Goal: Communication & Community: Answer question/provide support

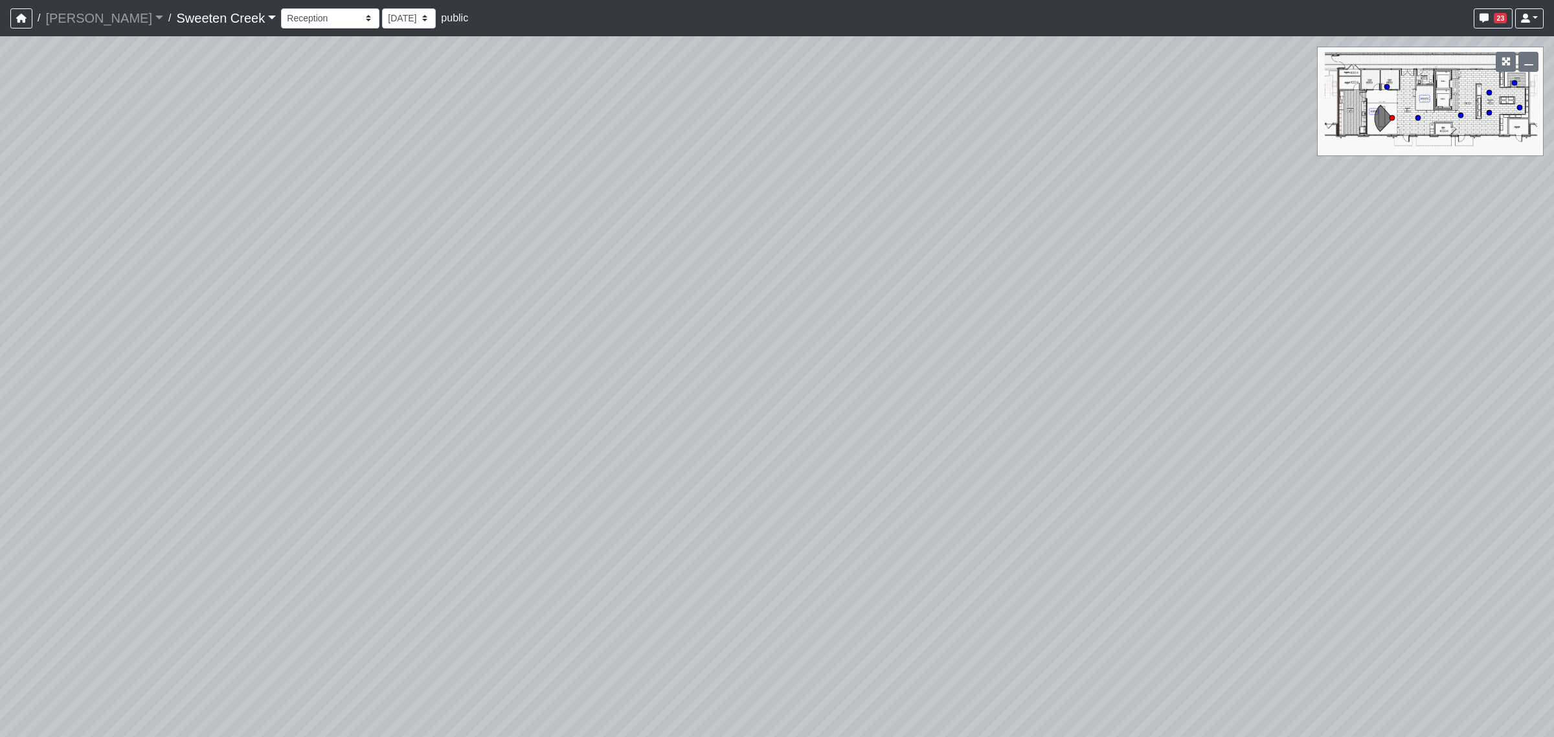
select select "s97eKVSACEBnkqSyjSKSuE"
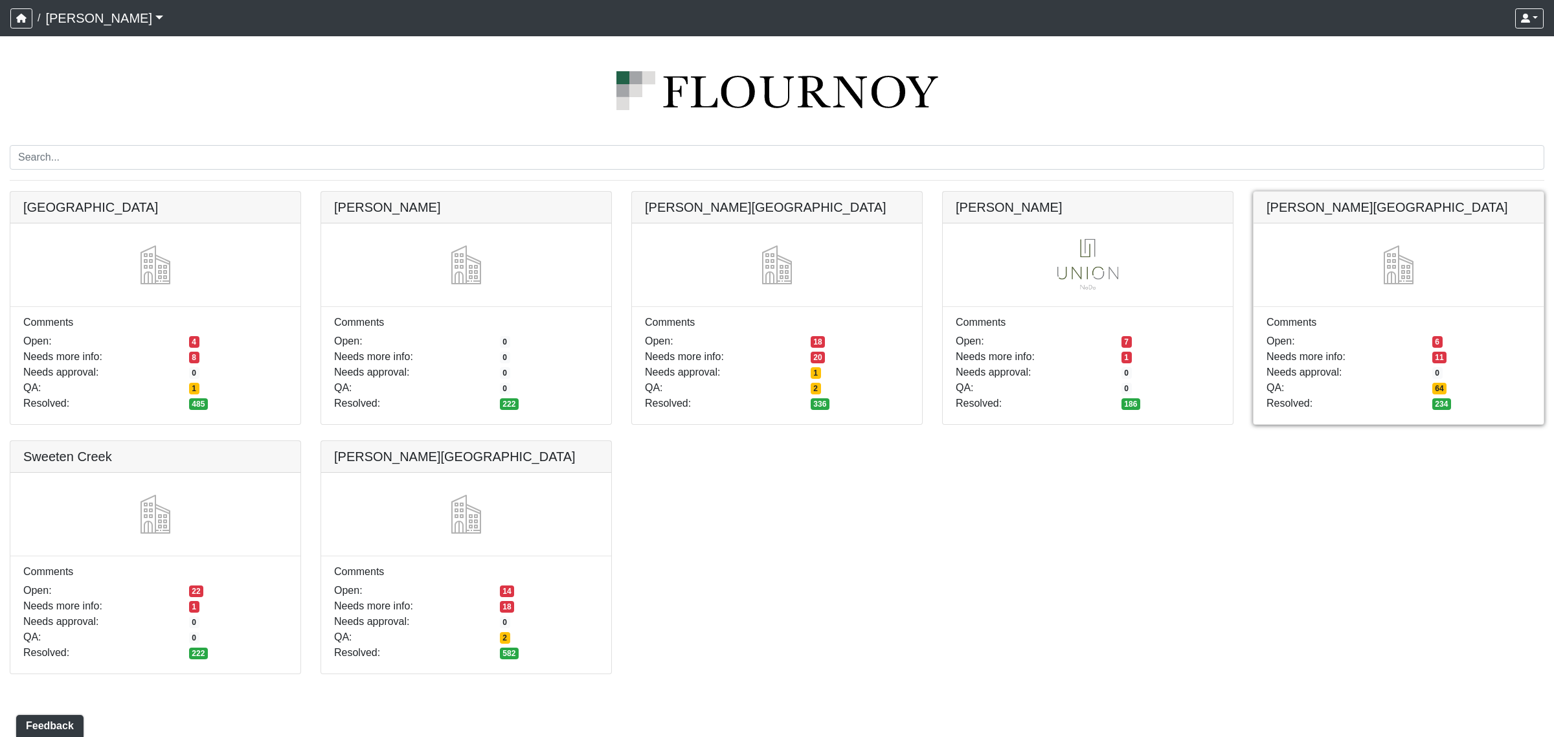
click at [1367, 192] on link at bounding box center [1398, 192] width 290 height 0
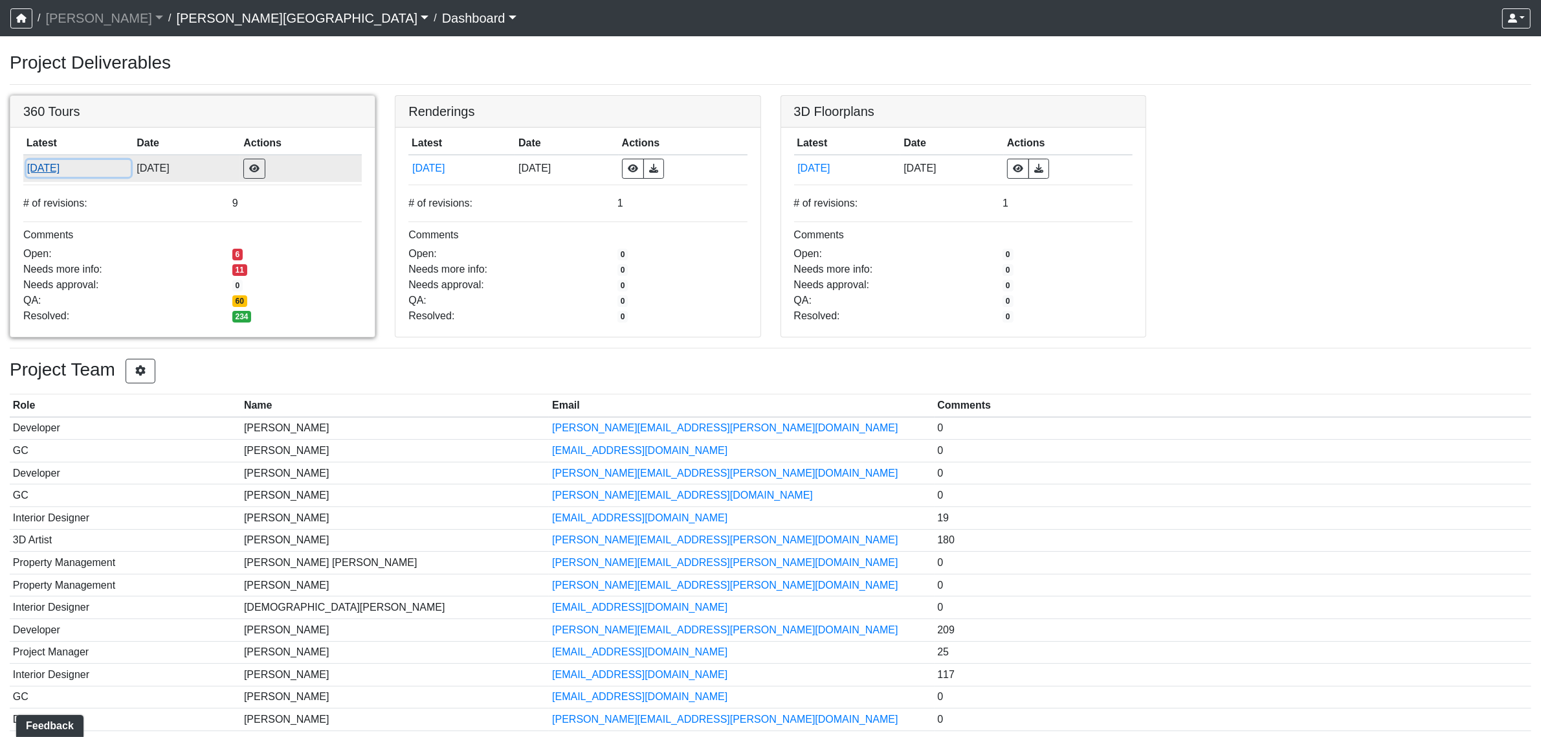
click at [60, 164] on button "8/7/2025" at bounding box center [79, 168] width 104 height 17
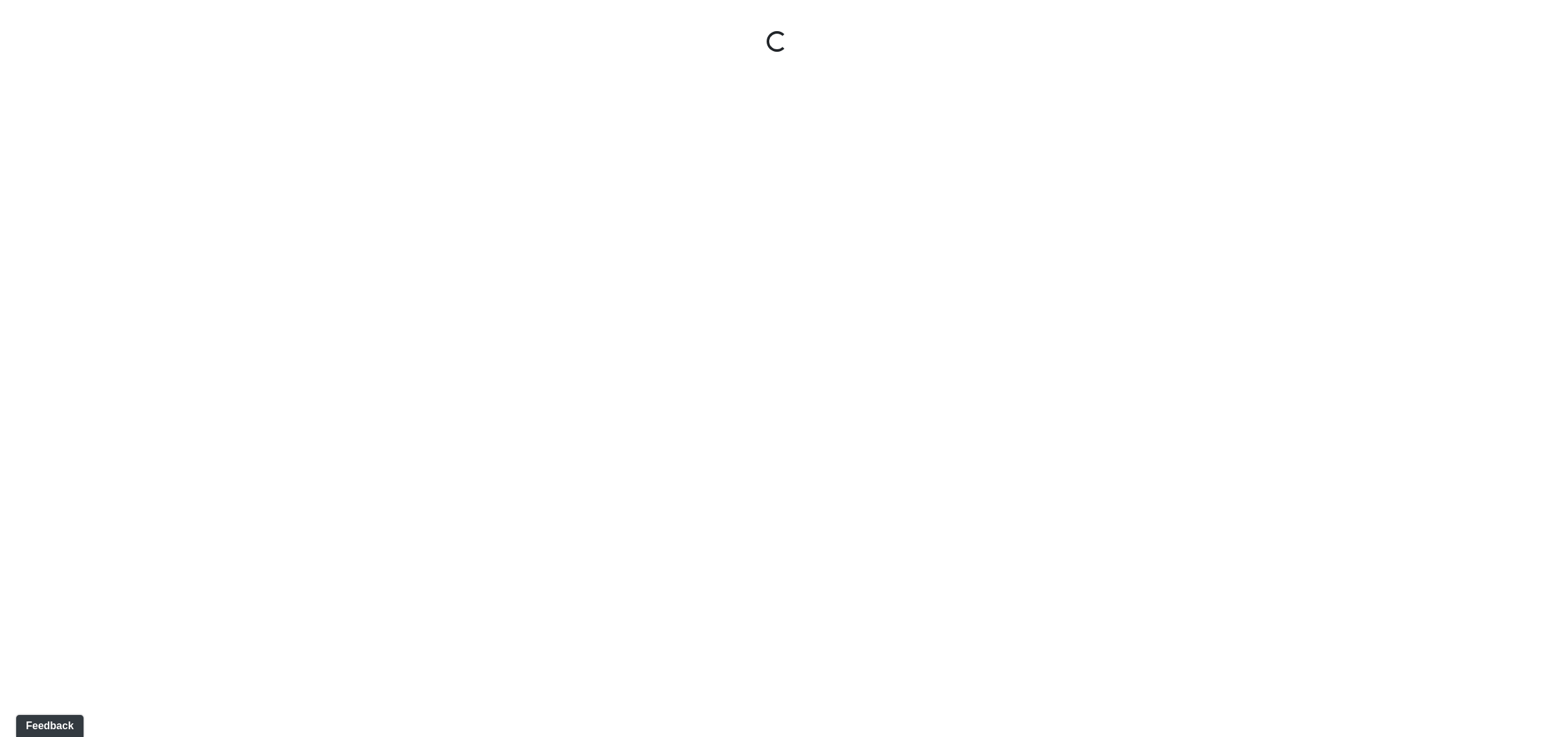
select select "rF9Y2TWouUAfWVEd1Berio"
select select "4RaHTiPXkmhnUPAV7KL21M"
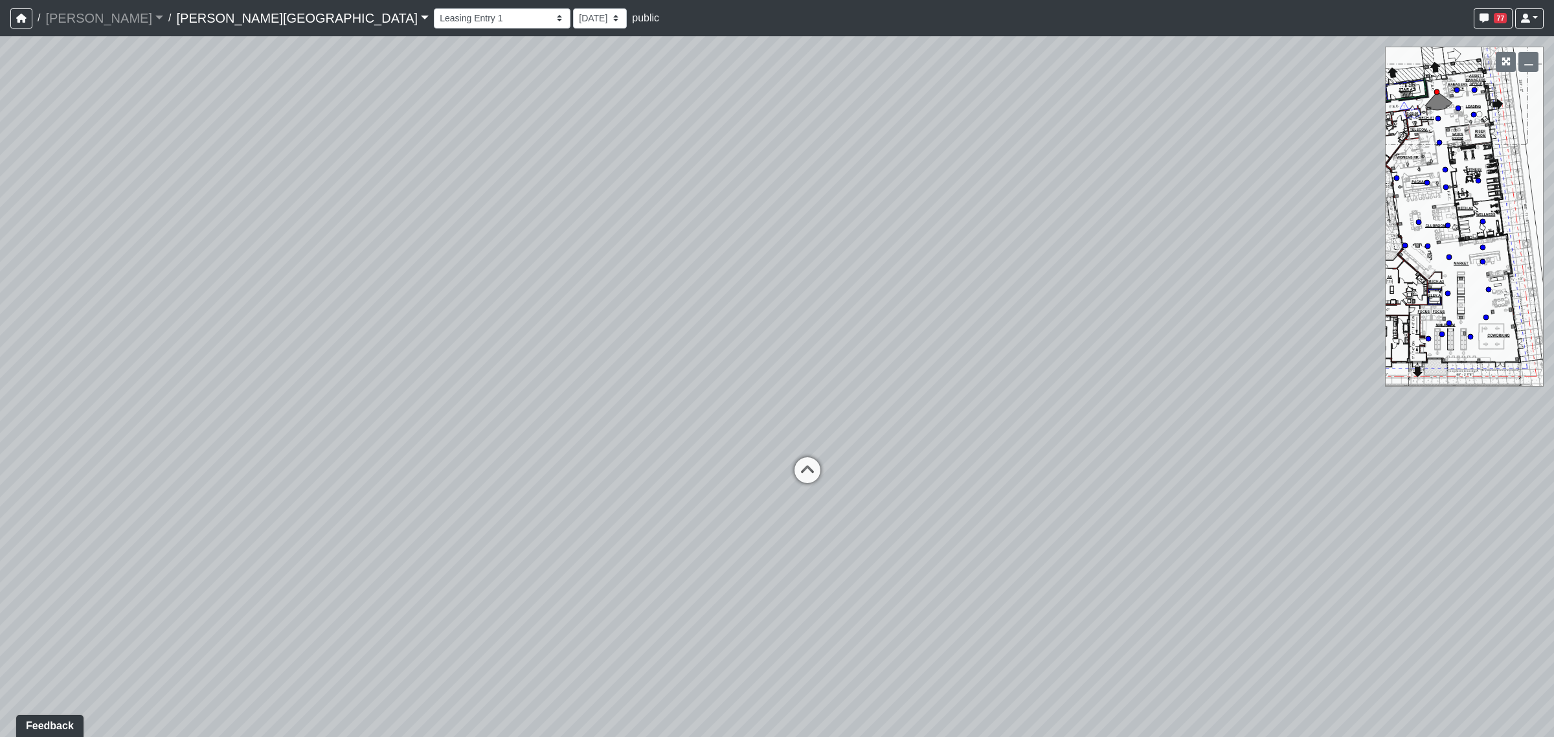
drag, startPoint x: 858, startPoint y: 337, endPoint x: 882, endPoint y: 216, distance: 123.9
click at [882, 216] on div "Loading... Coffee Bar Loading... Created by [PERSON_NAME] - [DATE] - Rev: [DATE…" at bounding box center [777, 386] width 1554 height 700
click at [804, 458] on icon at bounding box center [807, 476] width 39 height 39
select select "38CsLPz8VkCK2QiTdw7us5"
select select "4RaHTiPXkmhnUPAV7KL21M"
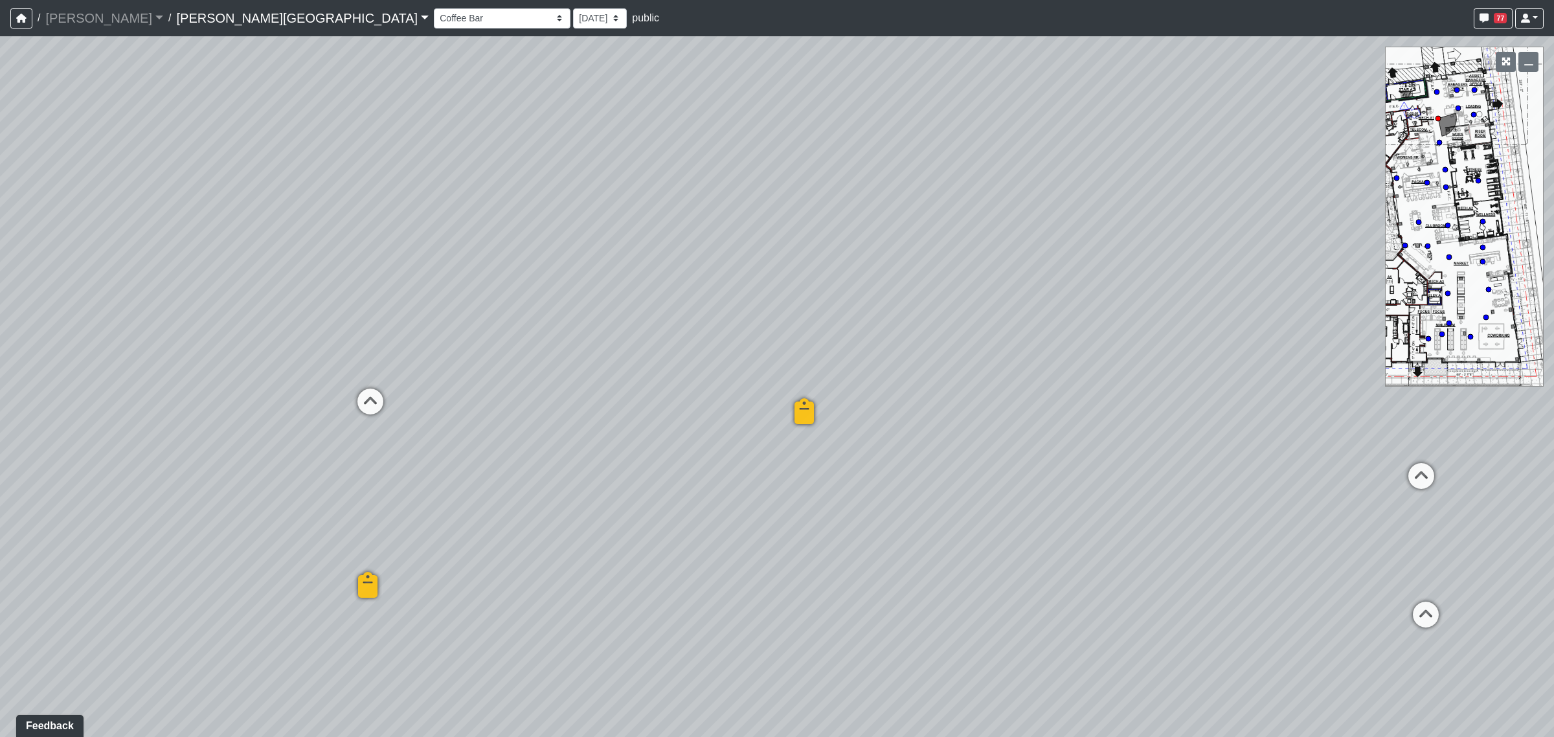
drag, startPoint x: 620, startPoint y: 351, endPoint x: 1340, endPoint y: 363, distance: 720.0
click at [1400, 370] on div "Loading... Coffee Bar Loading... Created by [PERSON_NAME] - [DATE] - Rev: [DATE…" at bounding box center [777, 386] width 1554 height 700
drag, startPoint x: 858, startPoint y: 287, endPoint x: 1062, endPoint y: 309, distance: 204.5
click at [1062, 309] on div "Loading... Coffee Bar Loading... Created by [PERSON_NAME] - [DATE] - Rev: [DATE…" at bounding box center [777, 386] width 1554 height 700
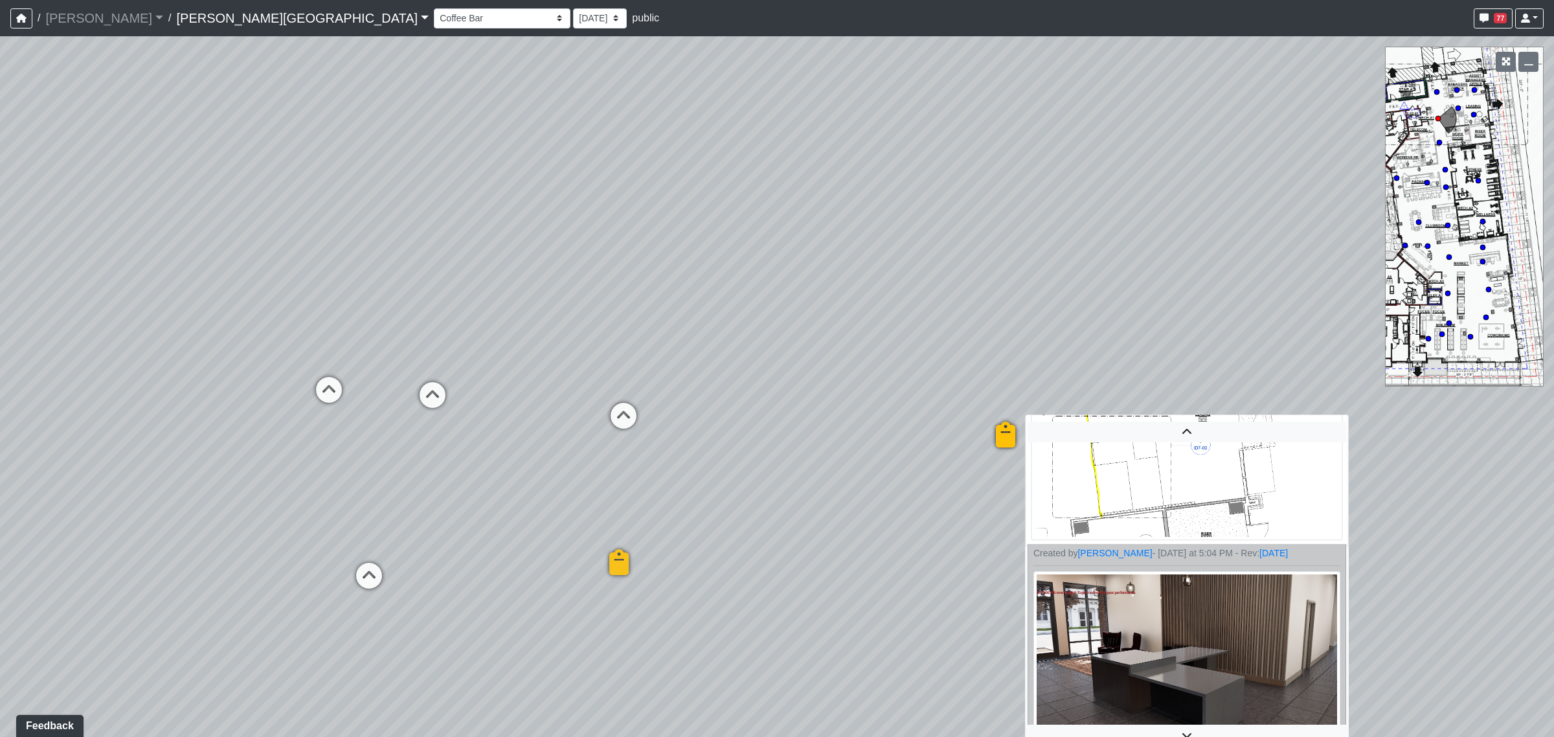
scroll to position [172, 0]
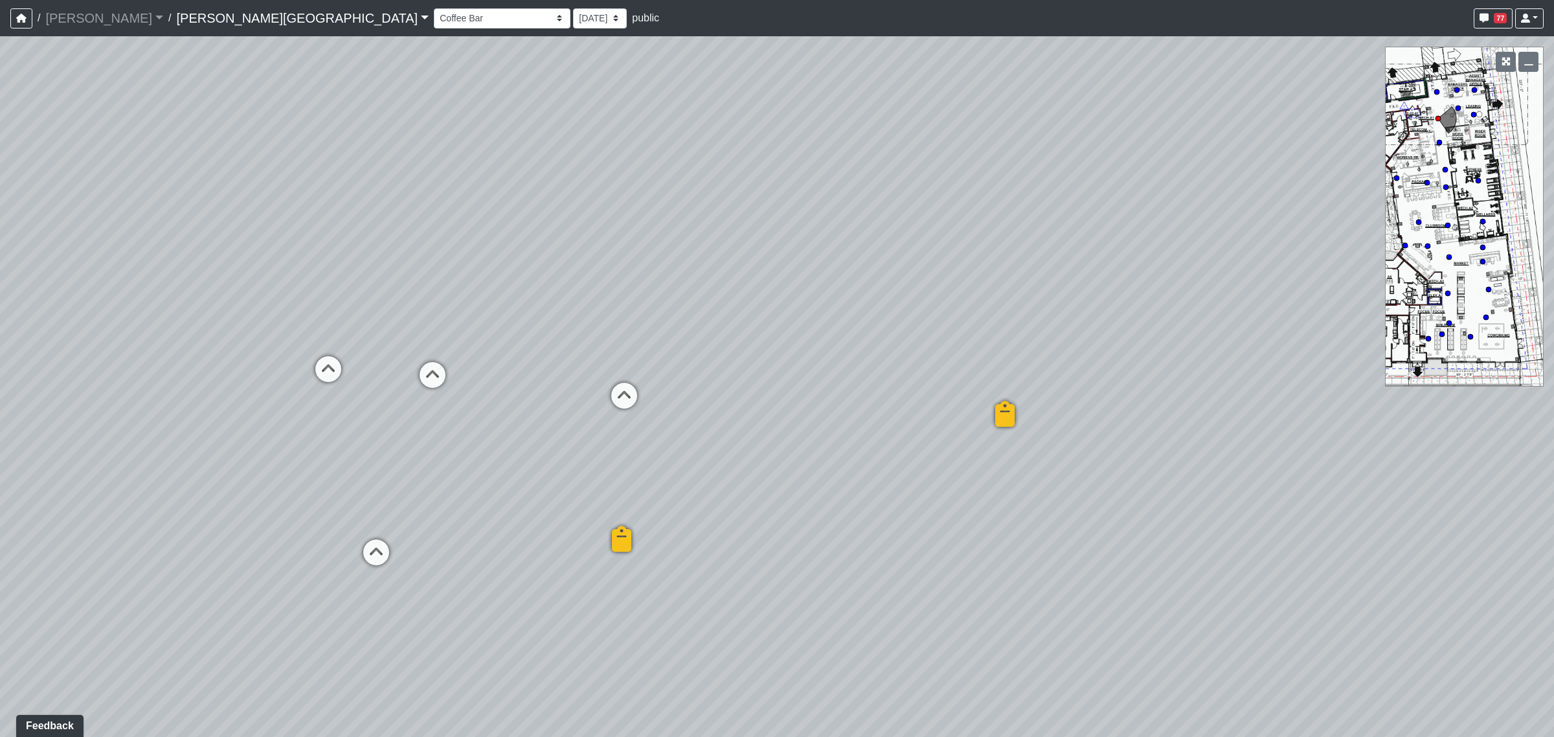
drag, startPoint x: 970, startPoint y: 468, endPoint x: 972, endPoint y: 387, distance: 81.6
click at [972, 387] on div "Loading... Coffee Bar Loading... Created by [PERSON_NAME] - [DATE] - Rev: [DATE…" at bounding box center [777, 386] width 1554 height 700
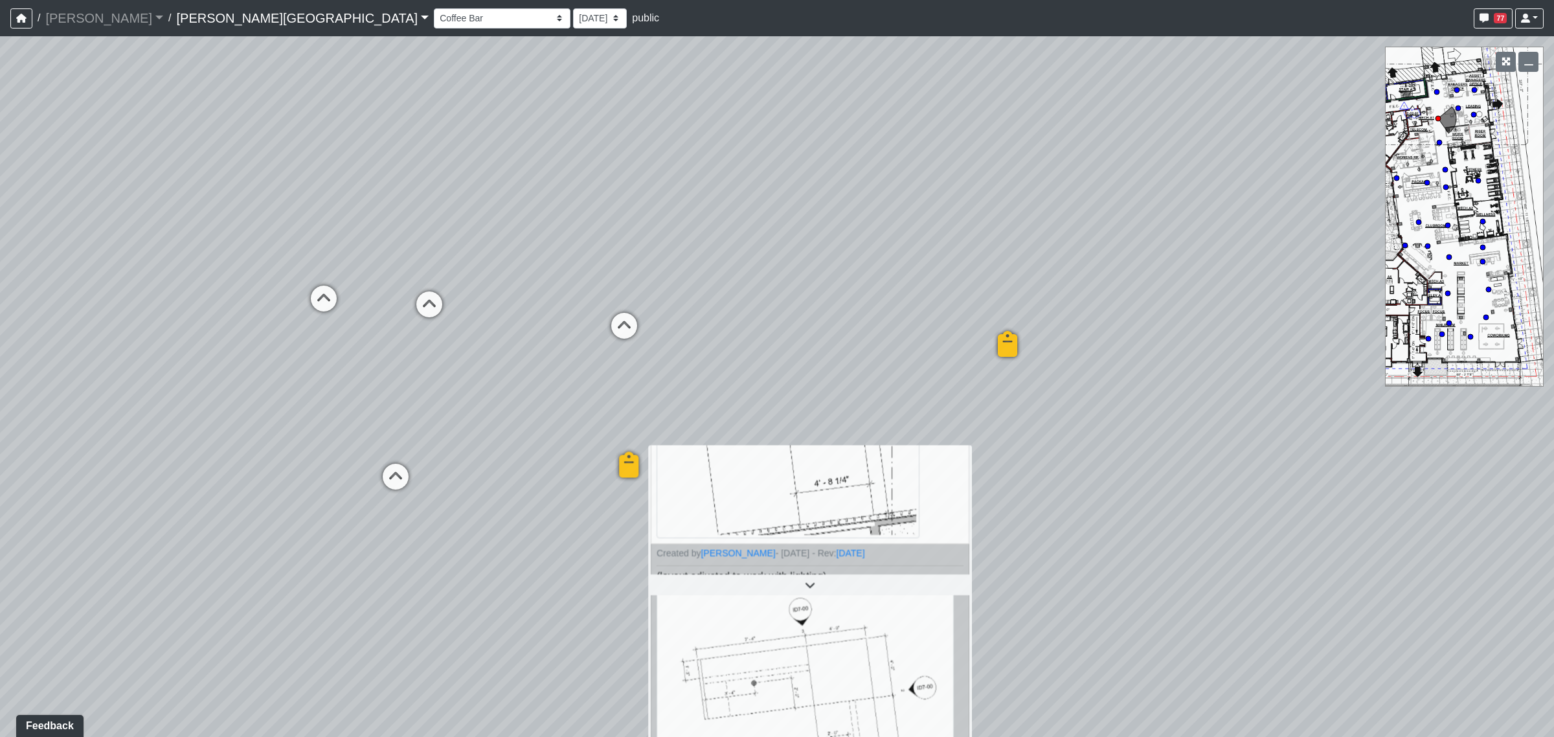
scroll to position [243, 0]
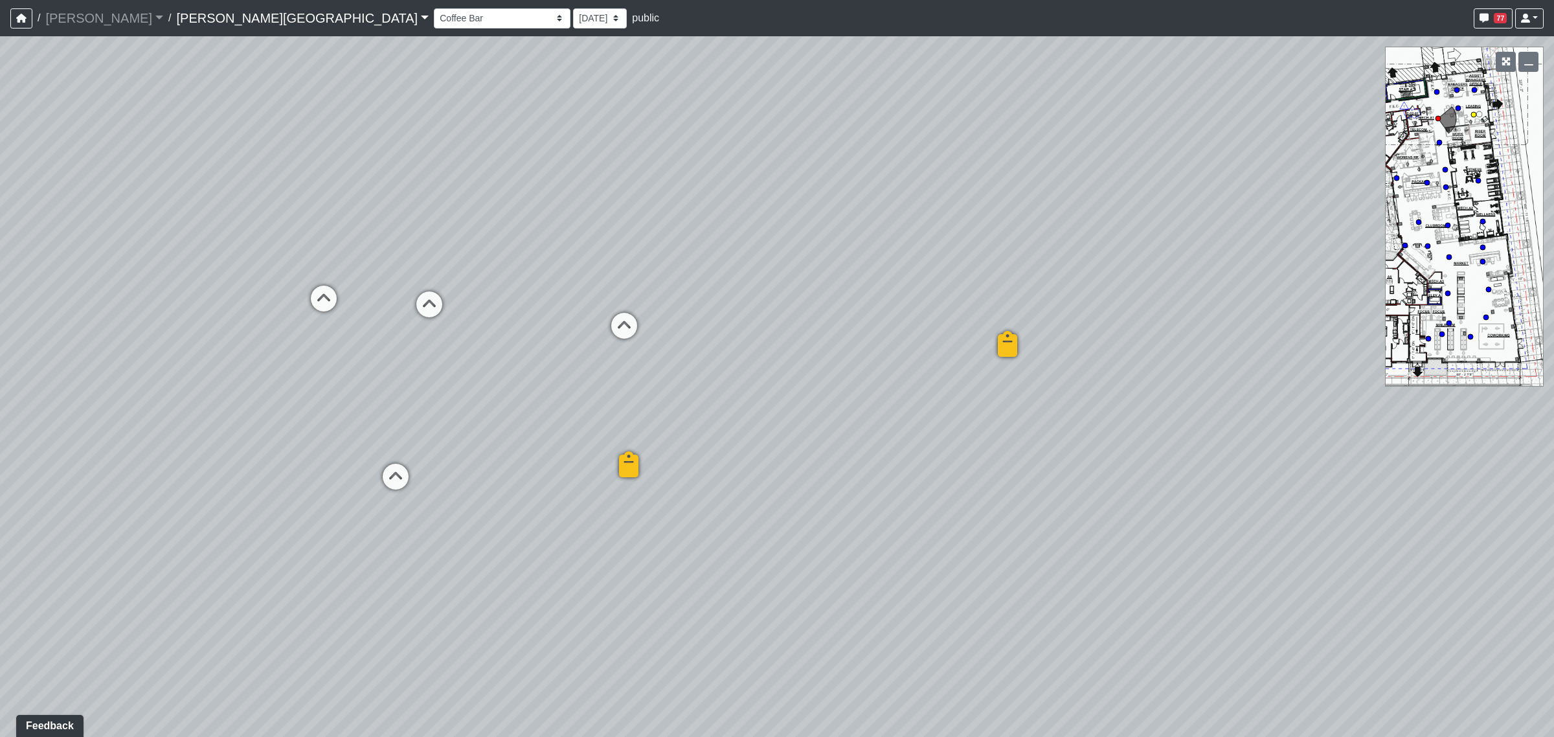
click at [640, 331] on icon at bounding box center [624, 332] width 39 height 39
select select "oktQtrPT6vyucbeYwvc9r8"
select select "4RaHTiPXkmhnUPAV7KL21M"
drag, startPoint x: 826, startPoint y: 360, endPoint x: 169, endPoint y: 337, distance: 657.5
click at [166, 337] on div "Loading... Coffee Bar Loading... Created by [PERSON_NAME] - [DATE] - Rev: [DATE…" at bounding box center [777, 386] width 1554 height 700
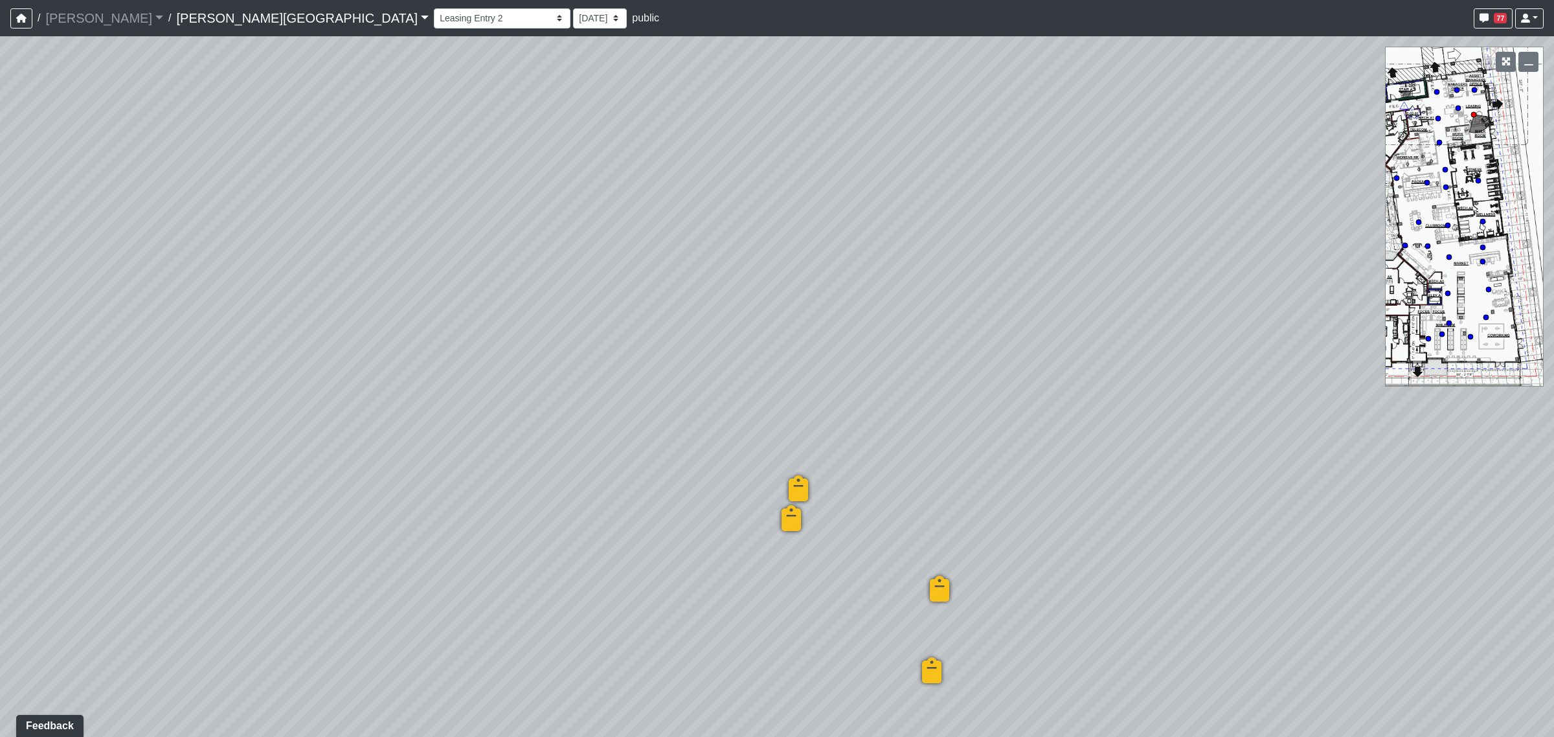
drag, startPoint x: 557, startPoint y: 338, endPoint x: 465, endPoint y: 335, distance: 92.0
click at [465, 335] on div "Loading... Coffee Bar Loading... Created by [PERSON_NAME] - [DATE] - Rev: [DATE…" at bounding box center [777, 386] width 1554 height 700
drag, startPoint x: 898, startPoint y: 458, endPoint x: 895, endPoint y: 284, distance: 174.2
click at [895, 284] on div "Loading... Coffee Bar Loading... Created by [PERSON_NAME] - [DATE] - Rev: [DATE…" at bounding box center [777, 386] width 1554 height 700
drag, startPoint x: 1225, startPoint y: 418, endPoint x: 644, endPoint y: 526, distance: 590.7
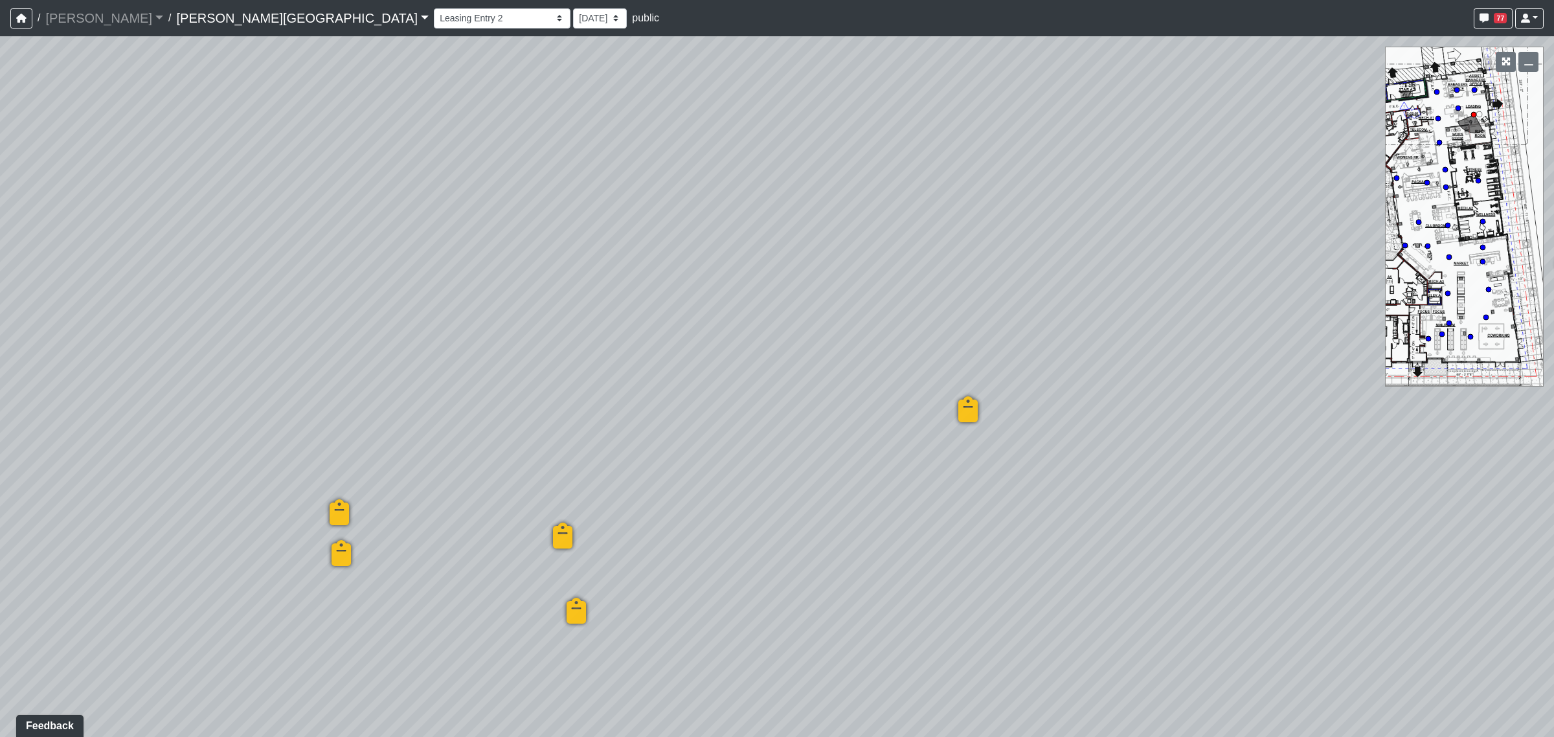
click at [644, 526] on div "Loading... Coffee Bar Loading... Created by [PERSON_NAME] - [DATE] - Rev: [DATE…" at bounding box center [777, 386] width 1554 height 700
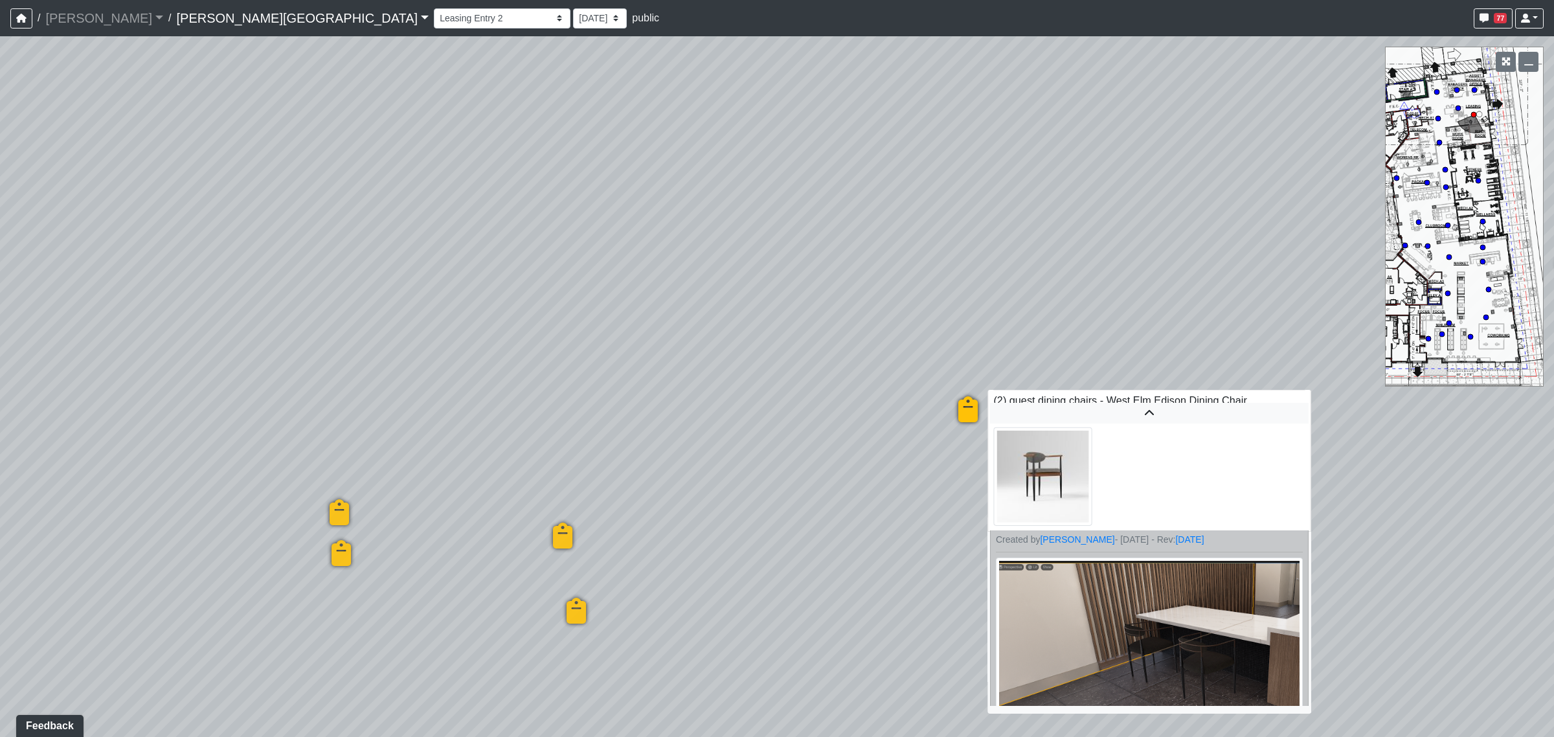
scroll to position [50, 0]
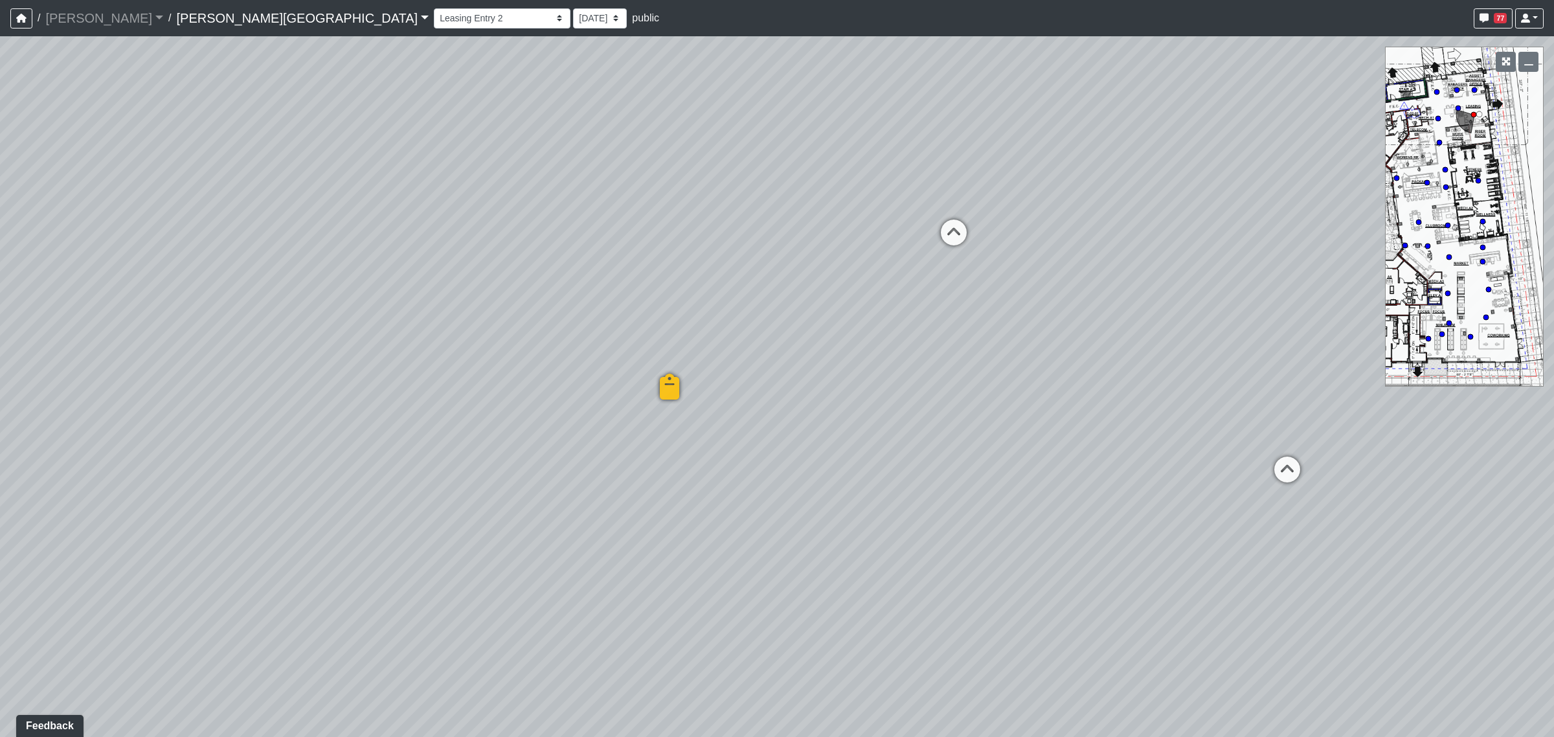
drag, startPoint x: 1325, startPoint y: 477, endPoint x: 315, endPoint y: 427, distance: 1011.2
click at [286, 435] on div "Loading... Coffee Bar Loading... Created by [PERSON_NAME] - [DATE] - Rev: [DATE…" at bounding box center [777, 386] width 1554 height 700
drag, startPoint x: 432, startPoint y: 533, endPoint x: 416, endPoint y: 522, distance: 19.6
click at [383, 535] on div "Loading... Coffee Bar Loading... Created by [PERSON_NAME] - [DATE] - Rev: [DATE…" at bounding box center [777, 386] width 1554 height 700
click at [923, 282] on icon at bounding box center [932, 285] width 39 height 39
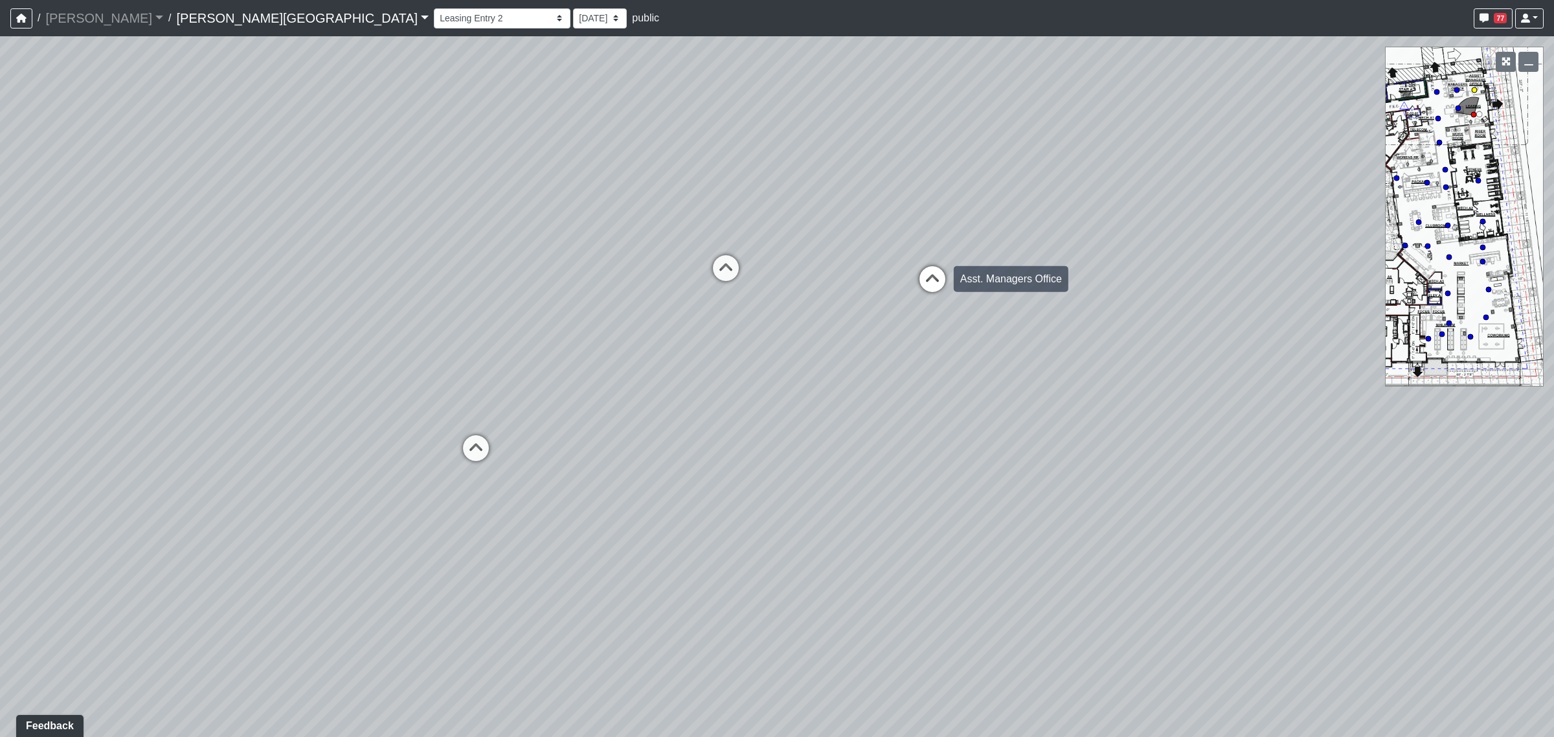
select select "3AUcN9UfLW6A3ZtRhtaGYA"
select select "4RaHTiPXkmhnUPAV7KL21M"
drag, startPoint x: 941, startPoint y: 366, endPoint x: 846, endPoint y: 389, distance: 97.2
click at [846, 389] on div "Loading... Coffee Bar Loading... Created by [PERSON_NAME] - [DATE] - Rev: [DATE…" at bounding box center [777, 386] width 1554 height 700
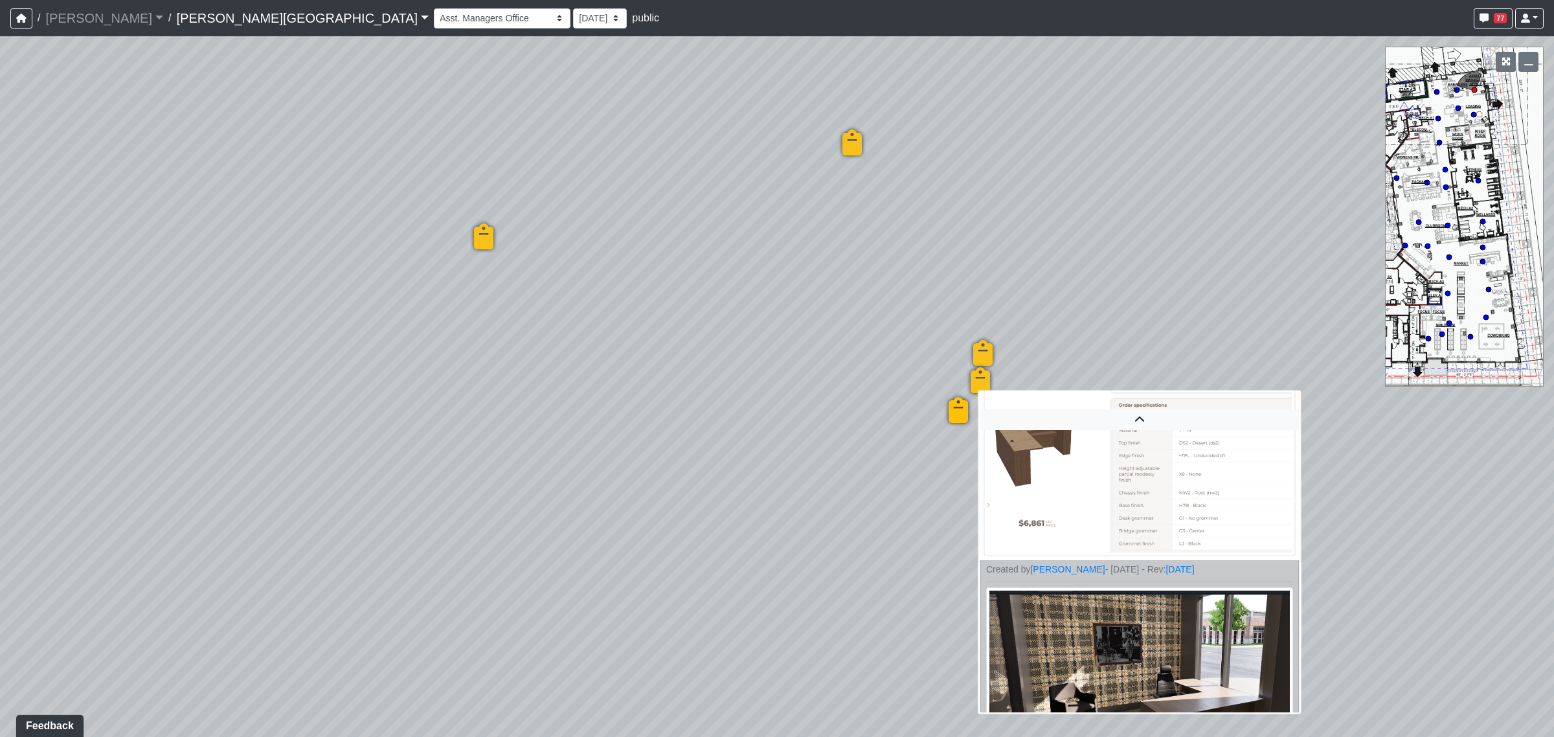
scroll to position [126, 0]
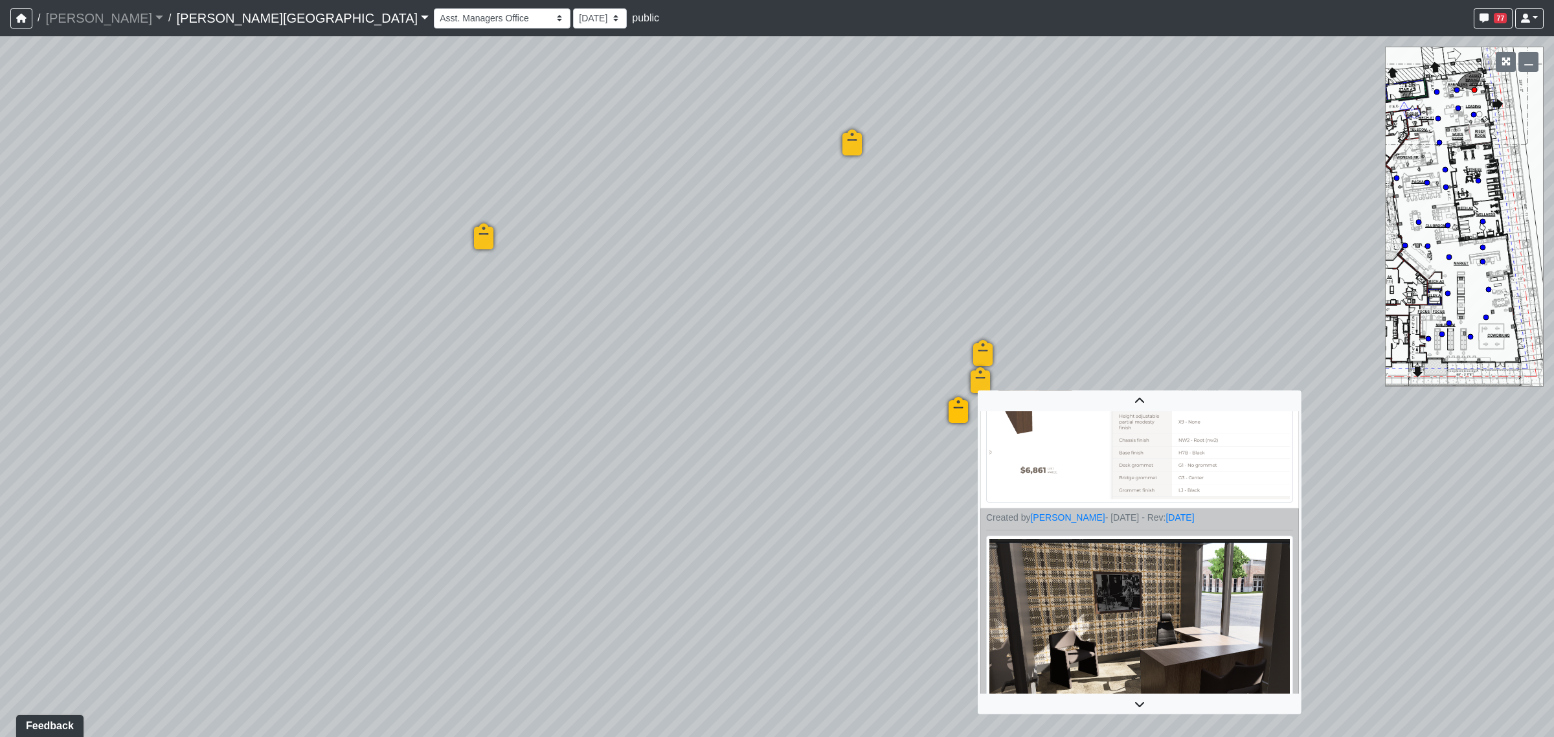
click at [1150, 699] on icon at bounding box center [1139, 704] width 319 height 10
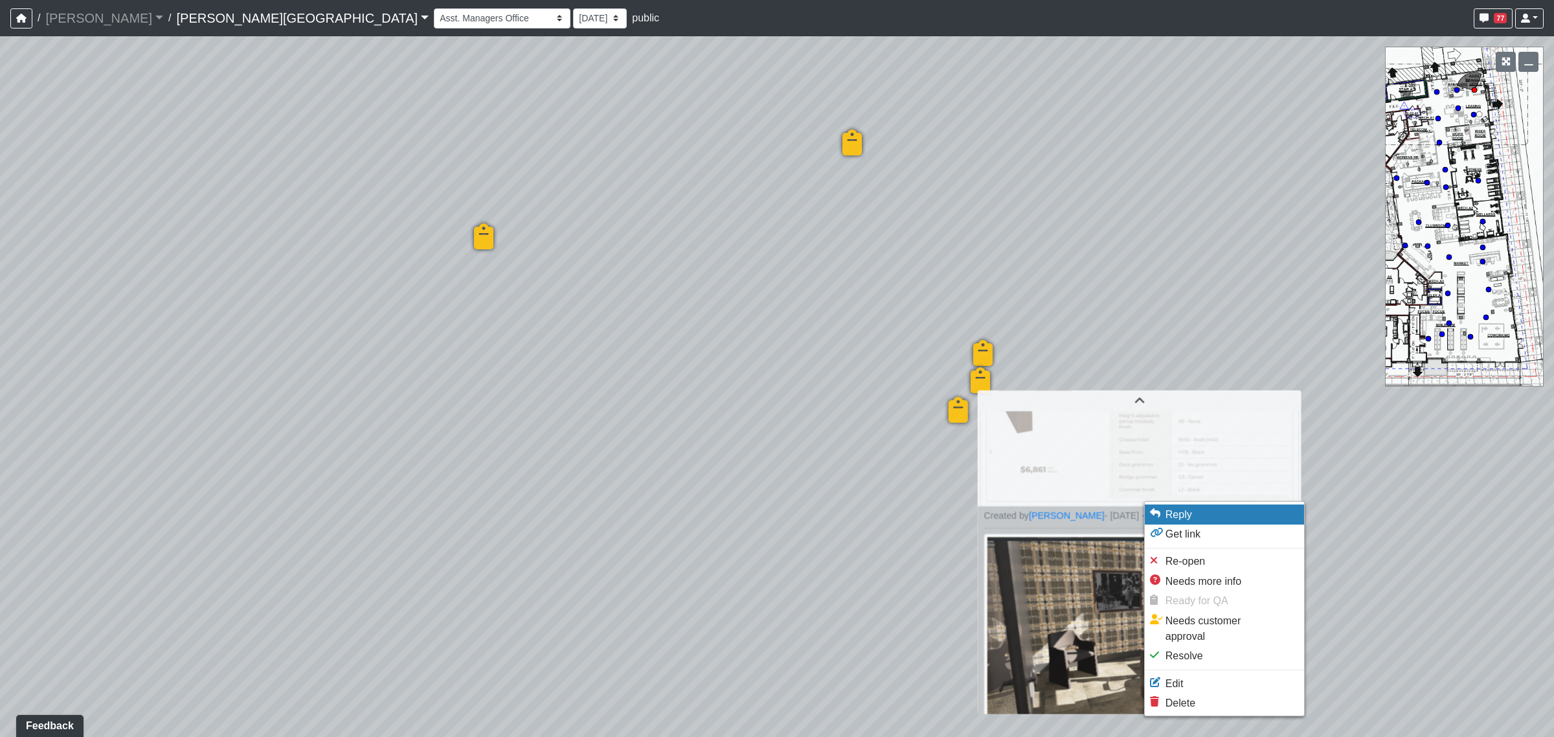
click at [1182, 510] on span "Reply" at bounding box center [1178, 514] width 27 height 11
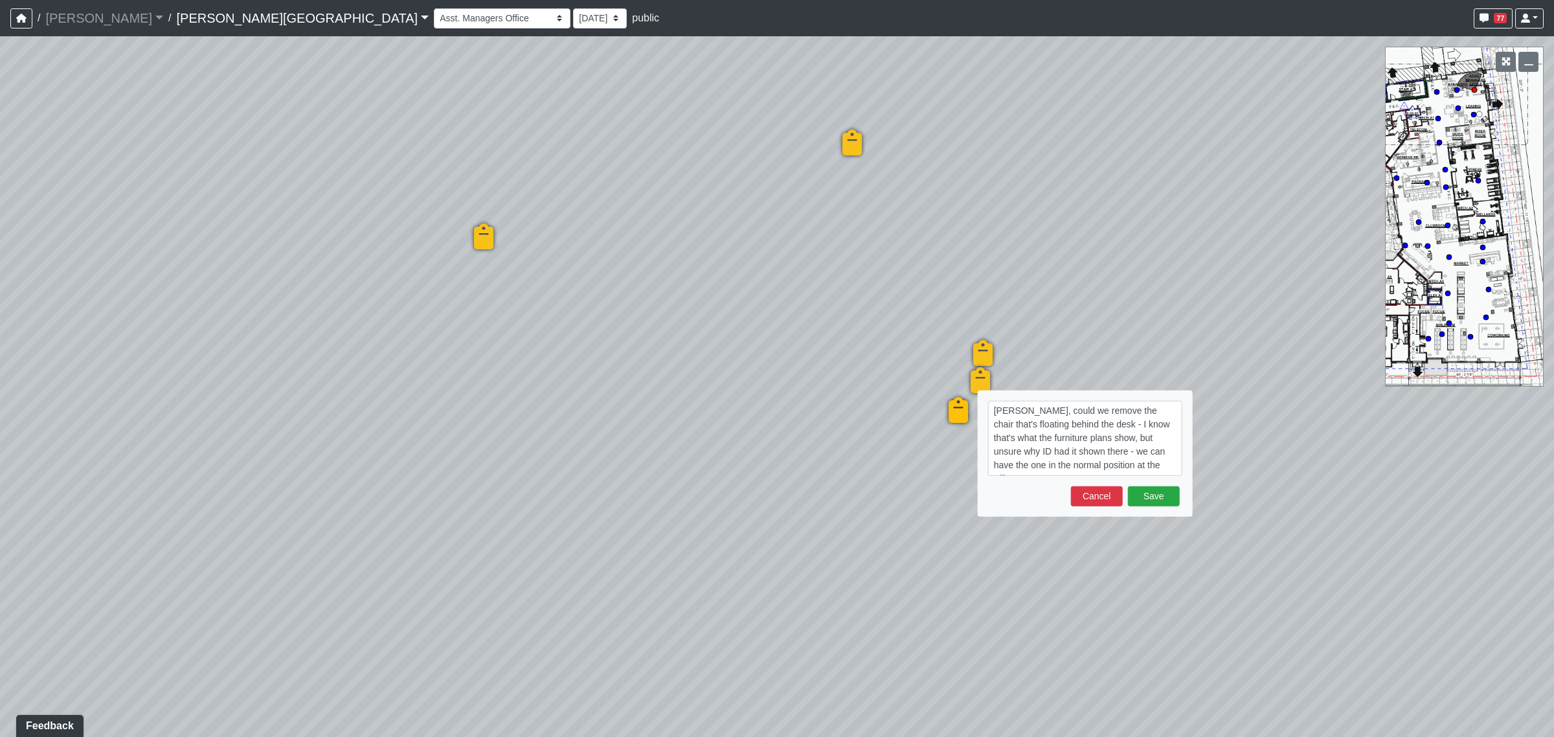
drag, startPoint x: 1025, startPoint y: 425, endPoint x: 989, endPoint y: 422, distance: 35.7
click at [989, 422] on textarea "[PERSON_NAME], could we remove the chair that's floating behind the desk - I kn…" at bounding box center [1085, 438] width 194 height 75
click at [1108, 409] on textarea "[PERSON_NAME], could we remove the chair that's behind the desk - I know that's…" at bounding box center [1085, 438] width 194 height 75
type textarea "[PERSON_NAME], could we remove the guest chair that's behind the desk - I know …"
click at [1158, 490] on button "Save" at bounding box center [1154, 496] width 52 height 20
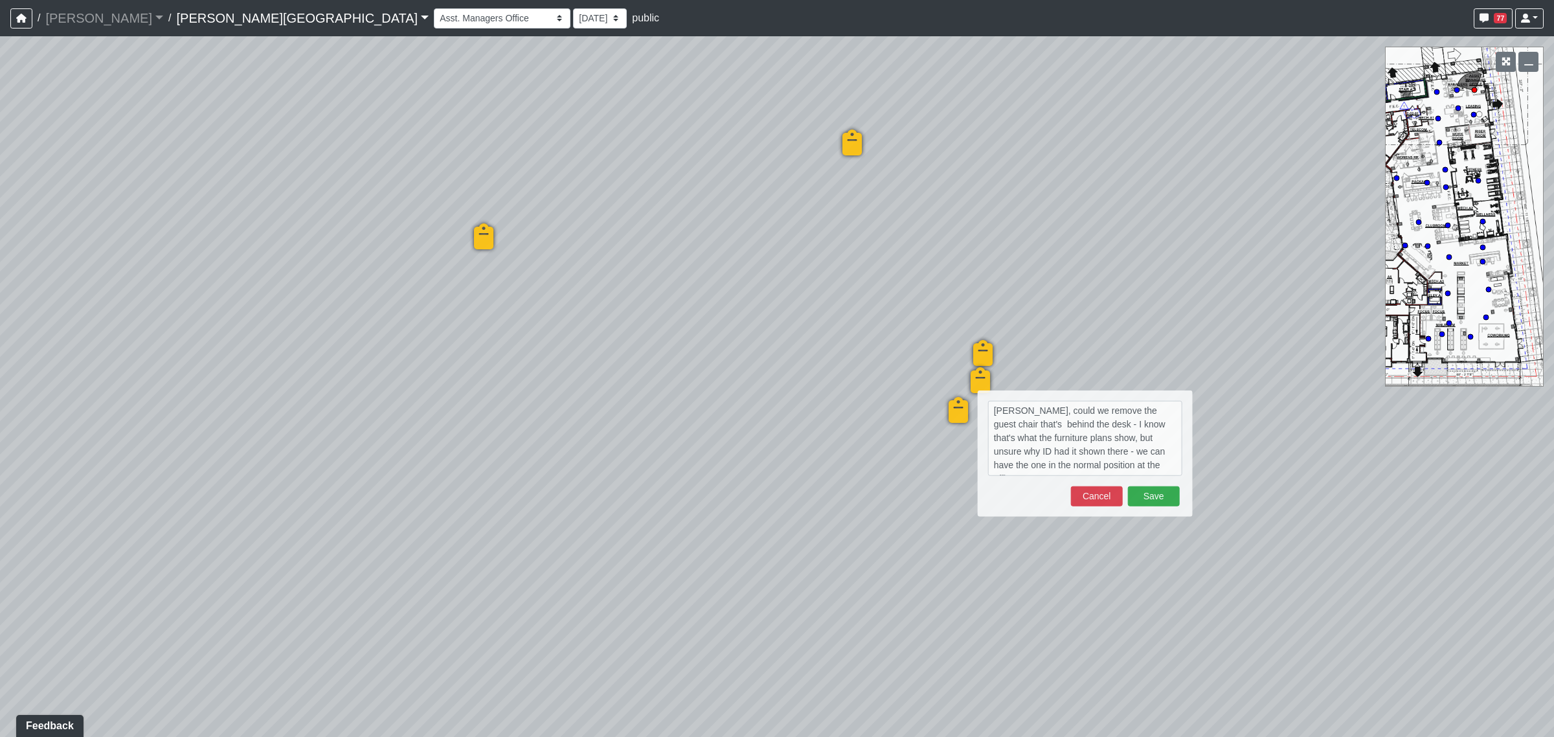
select select "3AUcN9UfLW6A3ZtRhtaGYA"
select select "4RaHTiPXkmhnUPAV7KL21M"
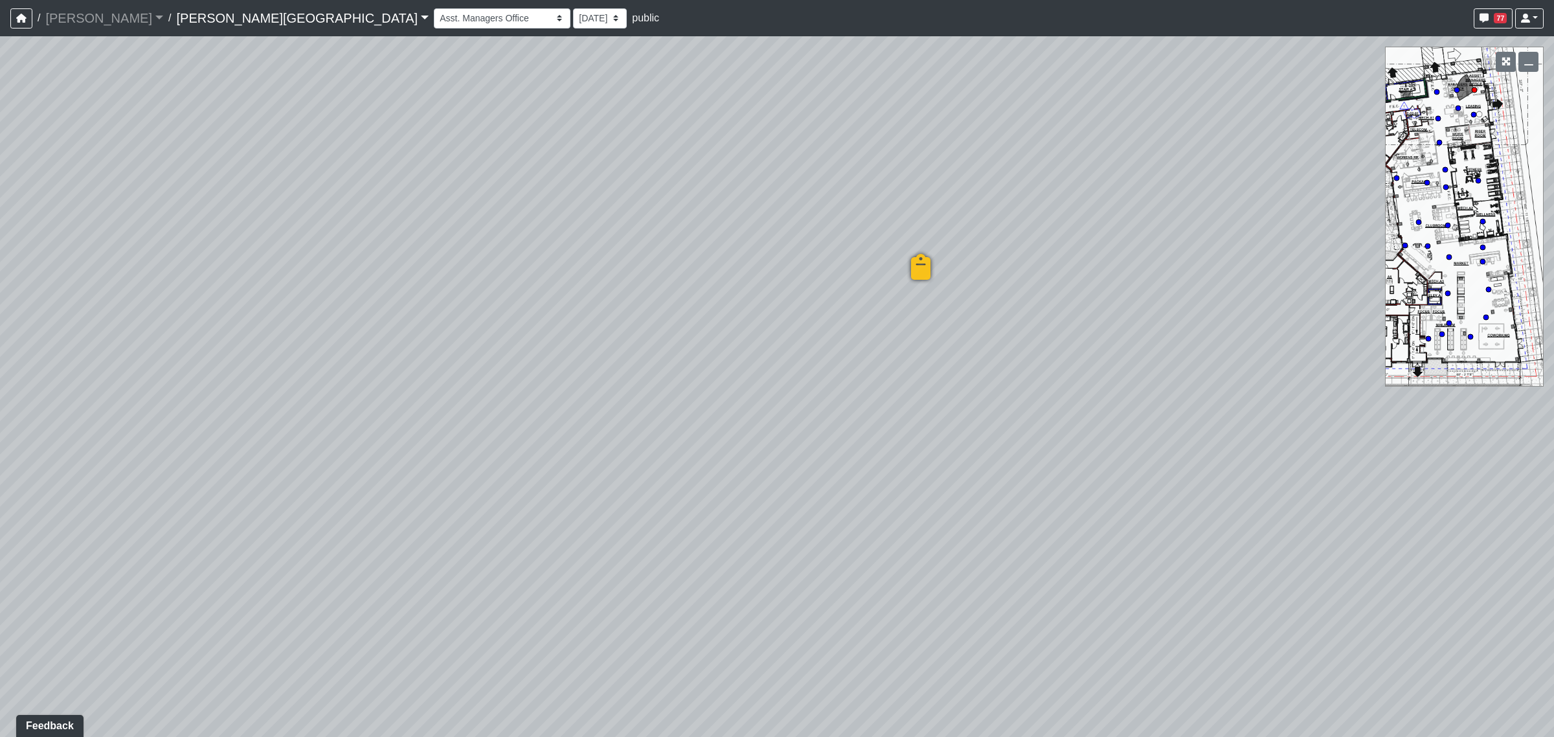
drag, startPoint x: 588, startPoint y: 442, endPoint x: 1595, endPoint y: 497, distance: 1008.2
click at [1553, 497] on html "/ [PERSON_NAME] Loading... / [PERSON_NAME][GEOGRAPHIC_DATA] [PERSON_NAME][GEOGR…" at bounding box center [777, 368] width 1554 height 737
drag, startPoint x: 864, startPoint y: 451, endPoint x: 1028, endPoint y: 442, distance: 164.1
click at [1028, 442] on div "Loading... Coffee Bar Loading... Created by [PERSON_NAME] - [DATE] - Rev: [DATE…" at bounding box center [777, 386] width 1554 height 700
click at [634, 340] on icon at bounding box center [642, 343] width 39 height 39
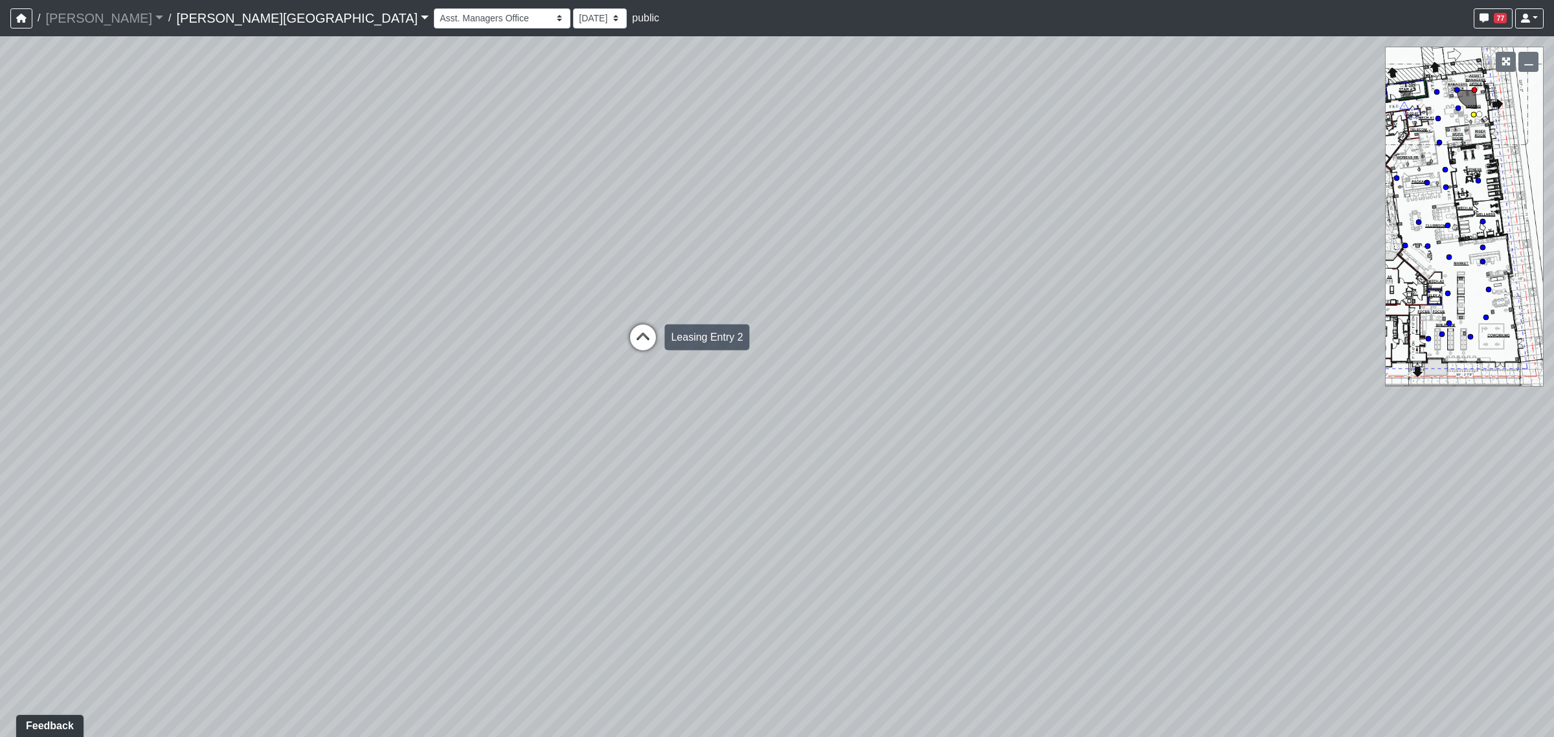
select select "oktQtrPT6vyucbeYwvc9r8"
select select "4RaHTiPXkmhnUPAV7KL21M"
drag, startPoint x: 1024, startPoint y: 390, endPoint x: 906, endPoint y: 393, distance: 117.2
click at [906, 393] on div "Loading... Coffee Bar Loading... Created by [PERSON_NAME] - [DATE] - Rev: [DATE…" at bounding box center [777, 386] width 1554 height 700
click at [1015, 332] on icon at bounding box center [1016, 343] width 39 height 39
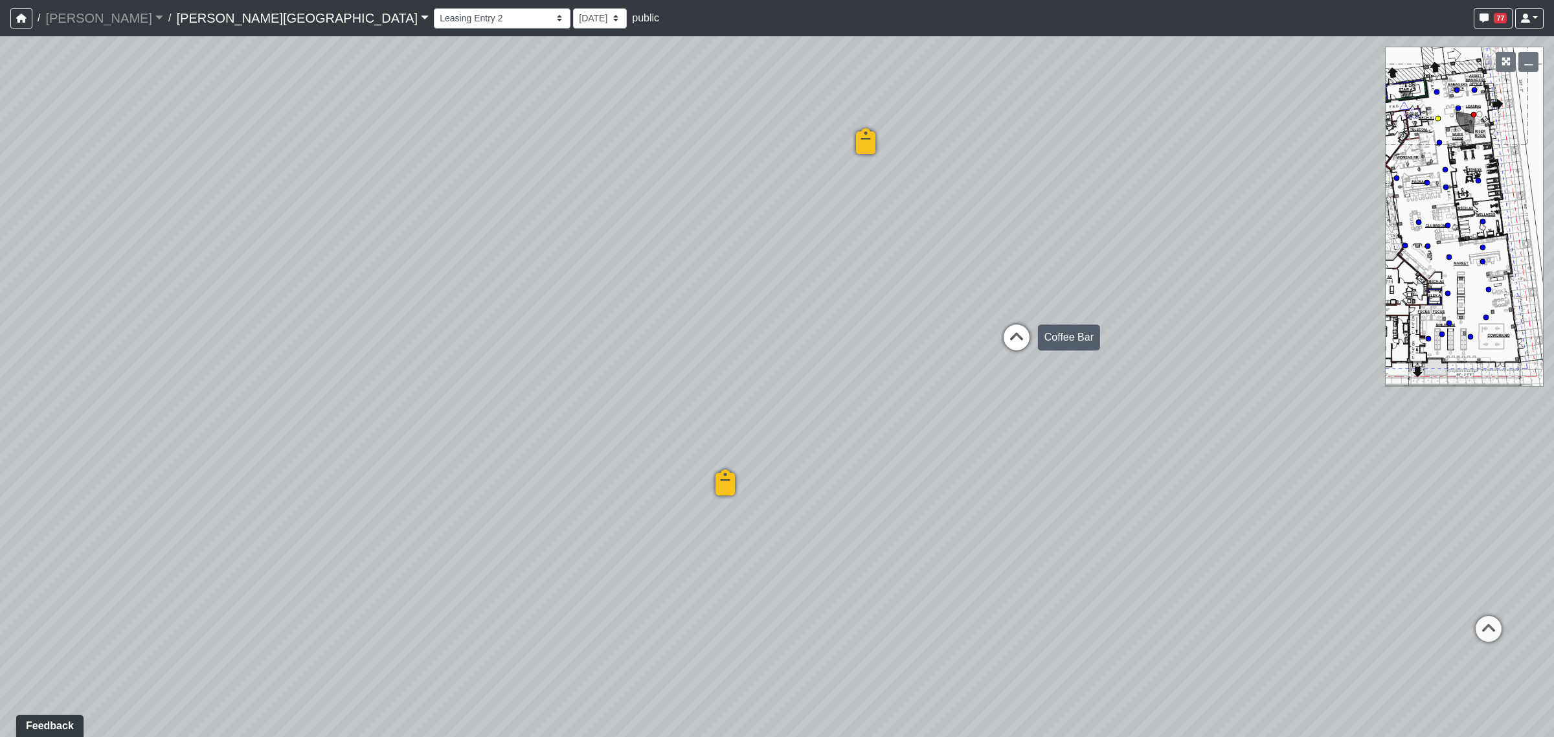
select select "38CsLPz8VkCK2QiTdw7us5"
select select "4RaHTiPXkmhnUPAV7KL21M"
drag, startPoint x: 906, startPoint y: 382, endPoint x: 713, endPoint y: 383, distance: 193.6
click at [713, 383] on div "Loading... Coffee Bar Loading... Created by [PERSON_NAME] - [DATE] - Rev: [DATE…" at bounding box center [777, 386] width 1554 height 700
drag, startPoint x: 510, startPoint y: 409, endPoint x: 568, endPoint y: 379, distance: 64.9
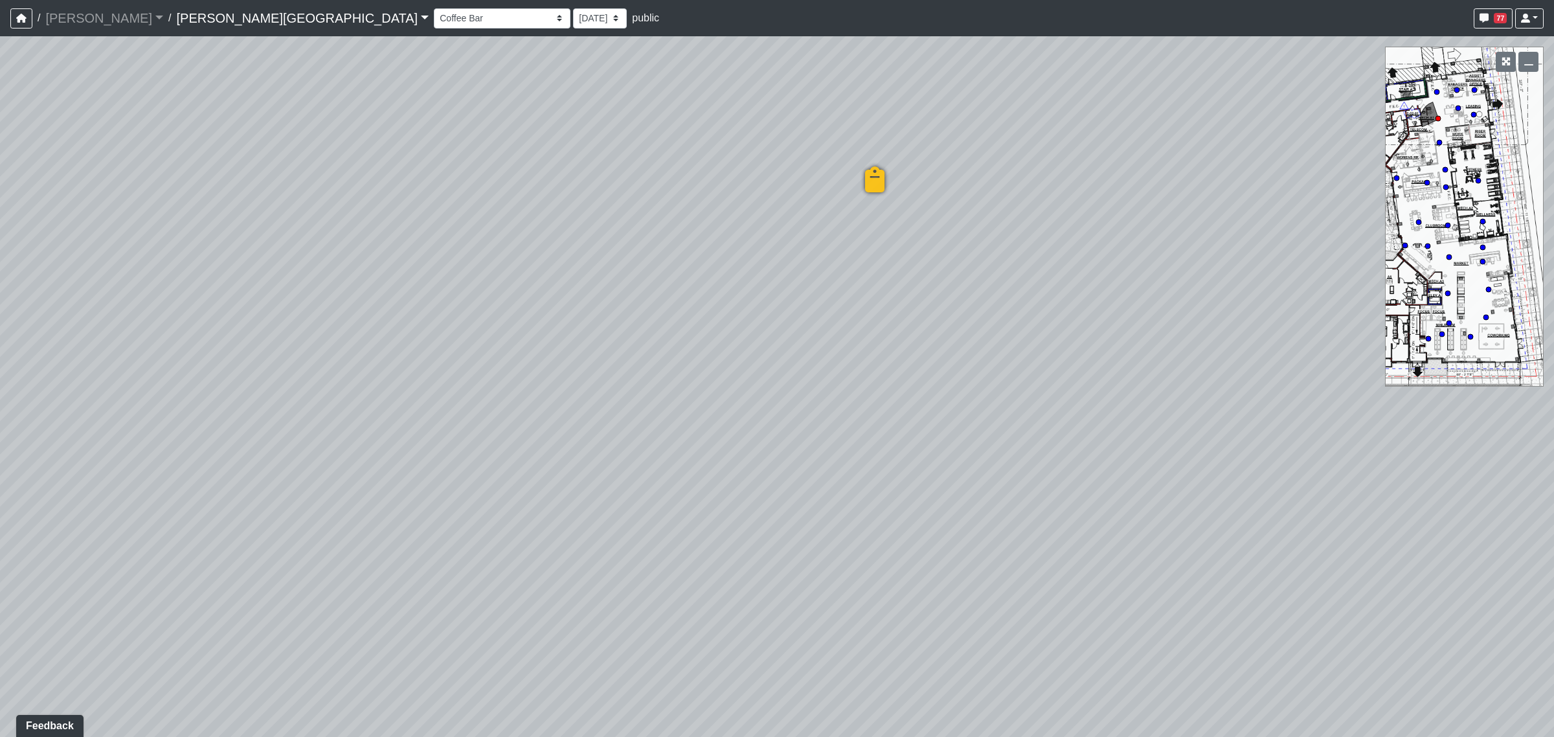
click at [496, 408] on div "Loading... Coffee Bar Loading... Created by [PERSON_NAME] - [DATE] - Rev: [DATE…" at bounding box center [777, 386] width 1554 height 700
drag, startPoint x: 997, startPoint y: 477, endPoint x: 950, endPoint y: 503, distance: 53.3
click at [950, 503] on div "Loading... Coffee Bar Loading... Created by [PERSON_NAME] - [DATE] - Rev: [DATE…" at bounding box center [777, 386] width 1554 height 700
drag, startPoint x: 862, startPoint y: 458, endPoint x: 1231, endPoint y: 460, distance: 369.0
click at [1231, 460] on div "Loading... Coffee Bar Loading... Created by [PERSON_NAME] - [DATE] - Rev: [DATE…" at bounding box center [777, 386] width 1554 height 700
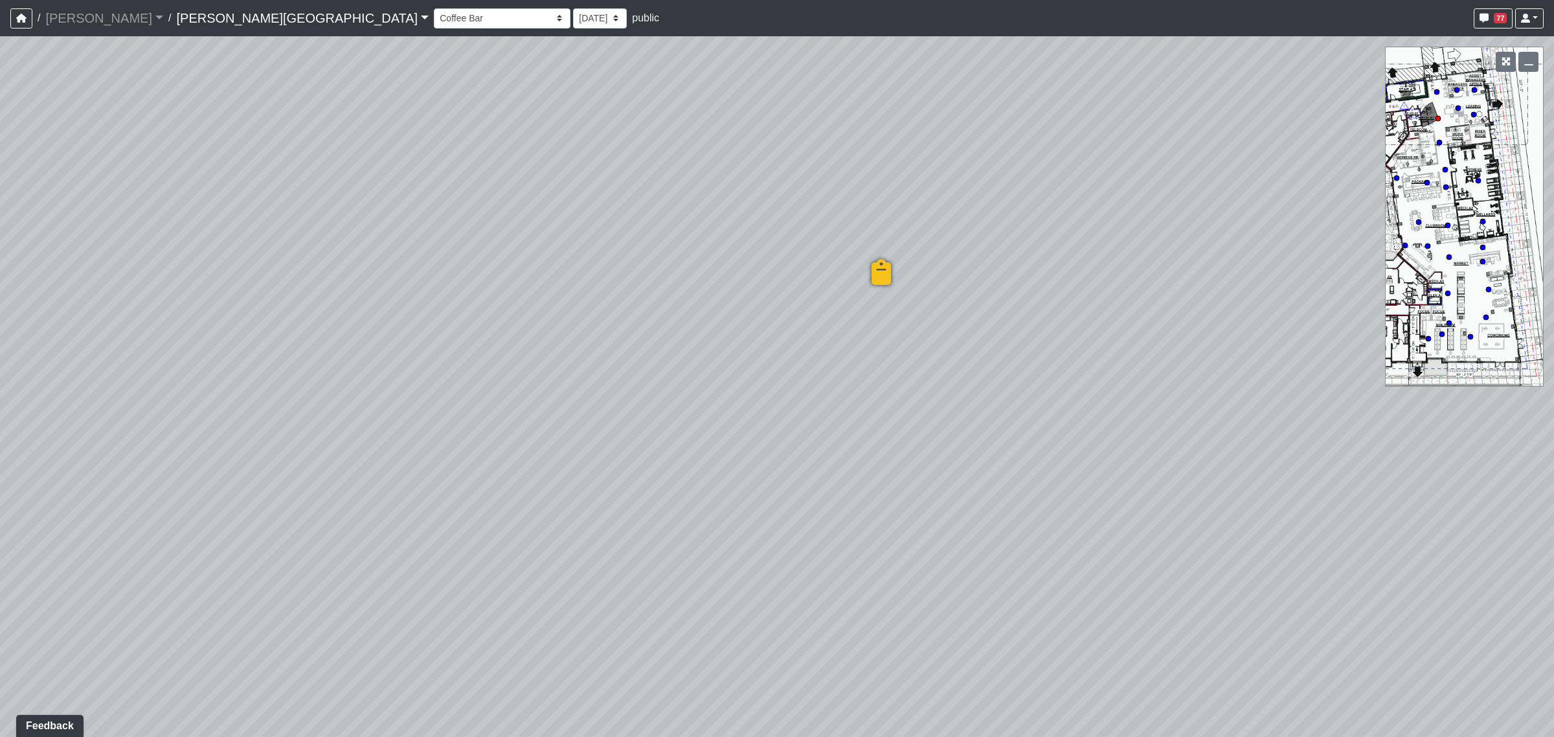
drag, startPoint x: 833, startPoint y: 423, endPoint x: 1334, endPoint y: 415, distance: 500.5
click at [1331, 415] on div "Loading... Coffee Bar Loading... Created by [PERSON_NAME] - [DATE] - Rev: [DATE…" at bounding box center [777, 386] width 1554 height 700
drag, startPoint x: 827, startPoint y: 414, endPoint x: 1275, endPoint y: 421, distance: 448.7
click at [1275, 421] on div "Loading... Coffee Bar Loading... Created by [PERSON_NAME] - [DATE] - Rev: [DATE…" at bounding box center [777, 386] width 1554 height 700
click at [693, 448] on icon at bounding box center [694, 458] width 39 height 39
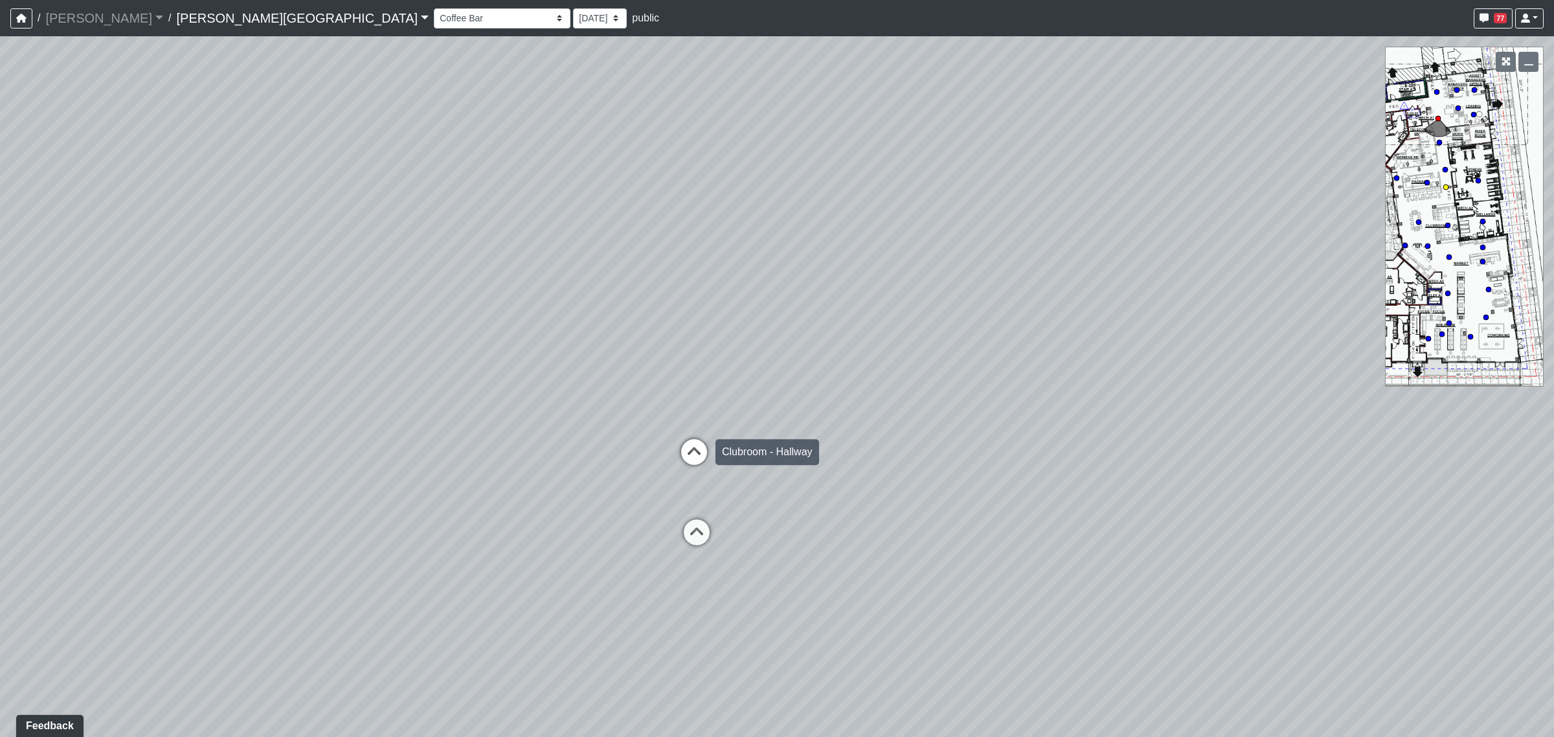
select select "8q9YC6QBXw8oFapXUtbMKw"
select select "4RaHTiPXkmhnUPAV7KL21M"
click at [702, 470] on icon at bounding box center [708, 484] width 39 height 39
select select "85yt19wMgVAyb4M3P1Anog"
select select "4RaHTiPXkmhnUPAV7KL21M"
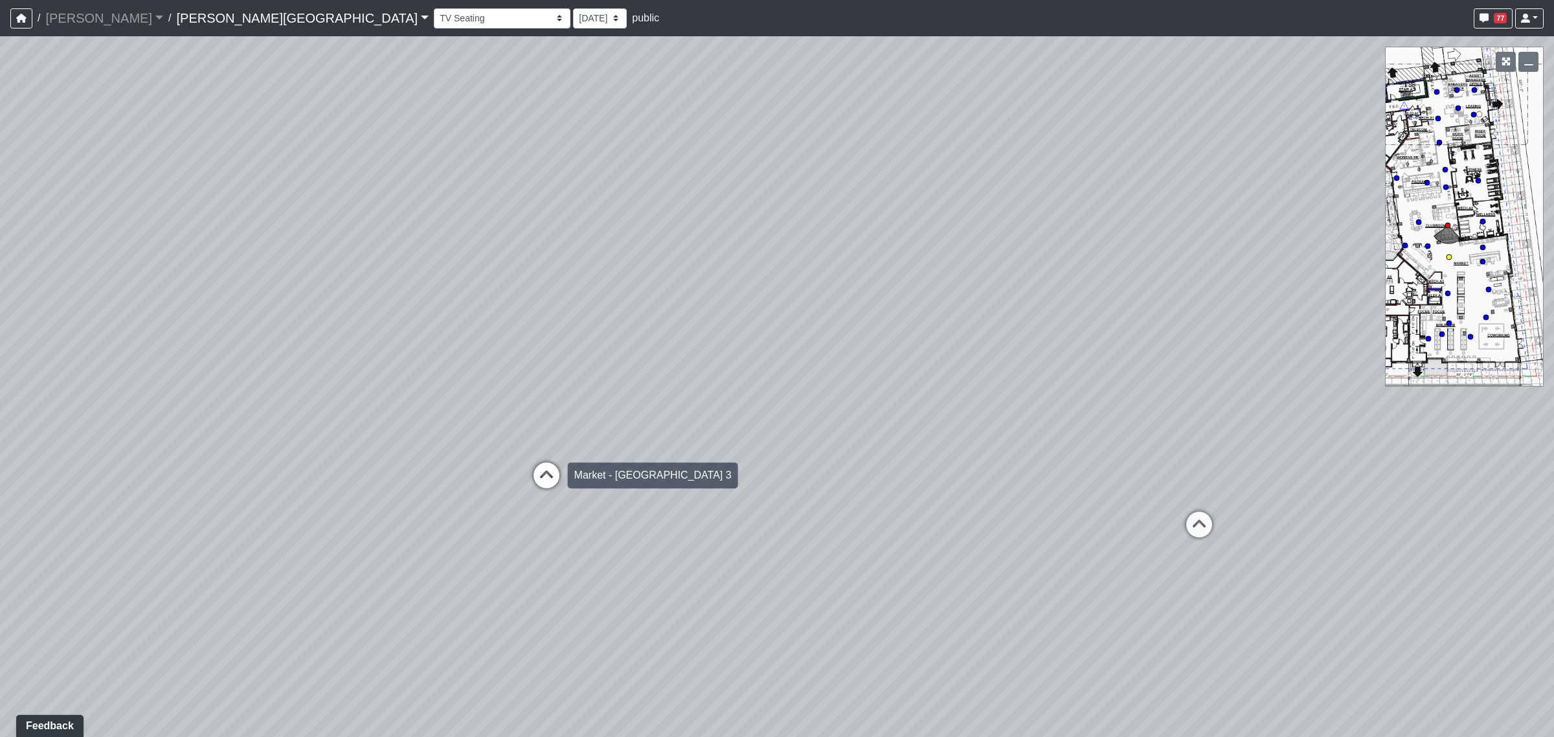
click at [544, 468] on icon at bounding box center [546, 481] width 39 height 39
select select "8eGugpUJ7mA5qJDwsm4SsZ"
select select "4RaHTiPXkmhnUPAV7KL21M"
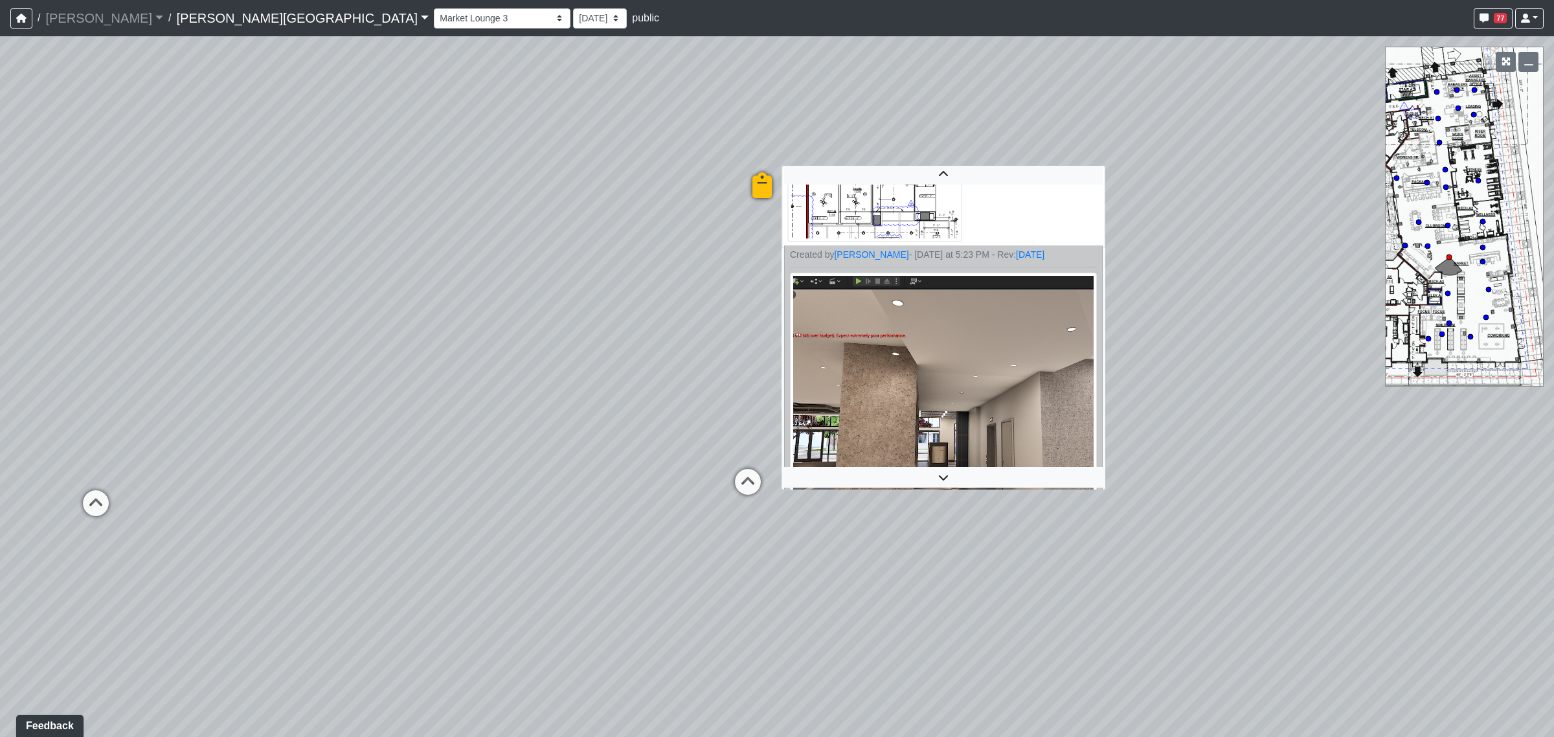
scroll to position [282, 0]
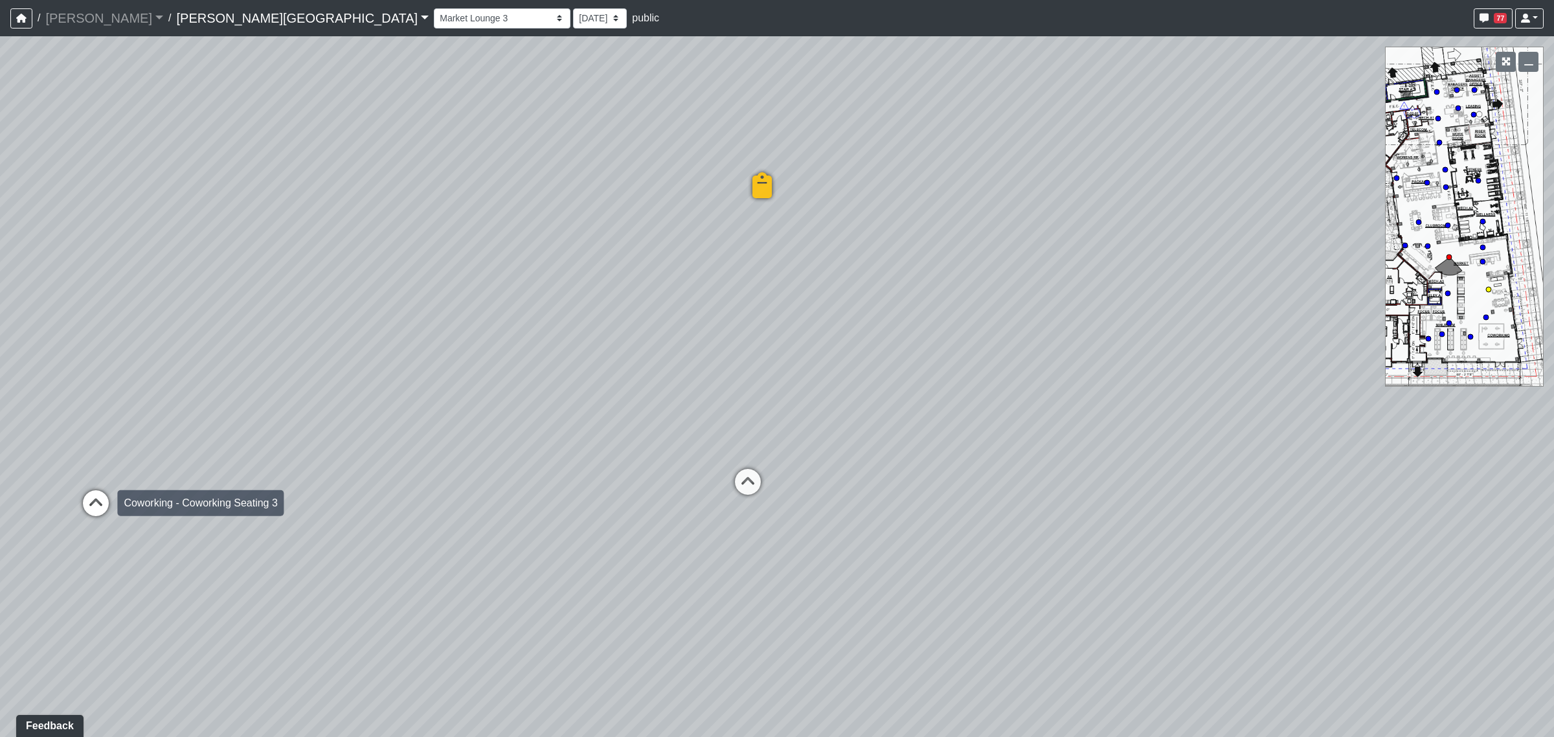
click at [98, 511] on icon at bounding box center [95, 509] width 39 height 39
select select "b75WLKiiaJA3cEZUS8gtYH"
select select "4RaHTiPXkmhnUPAV7KL21M"
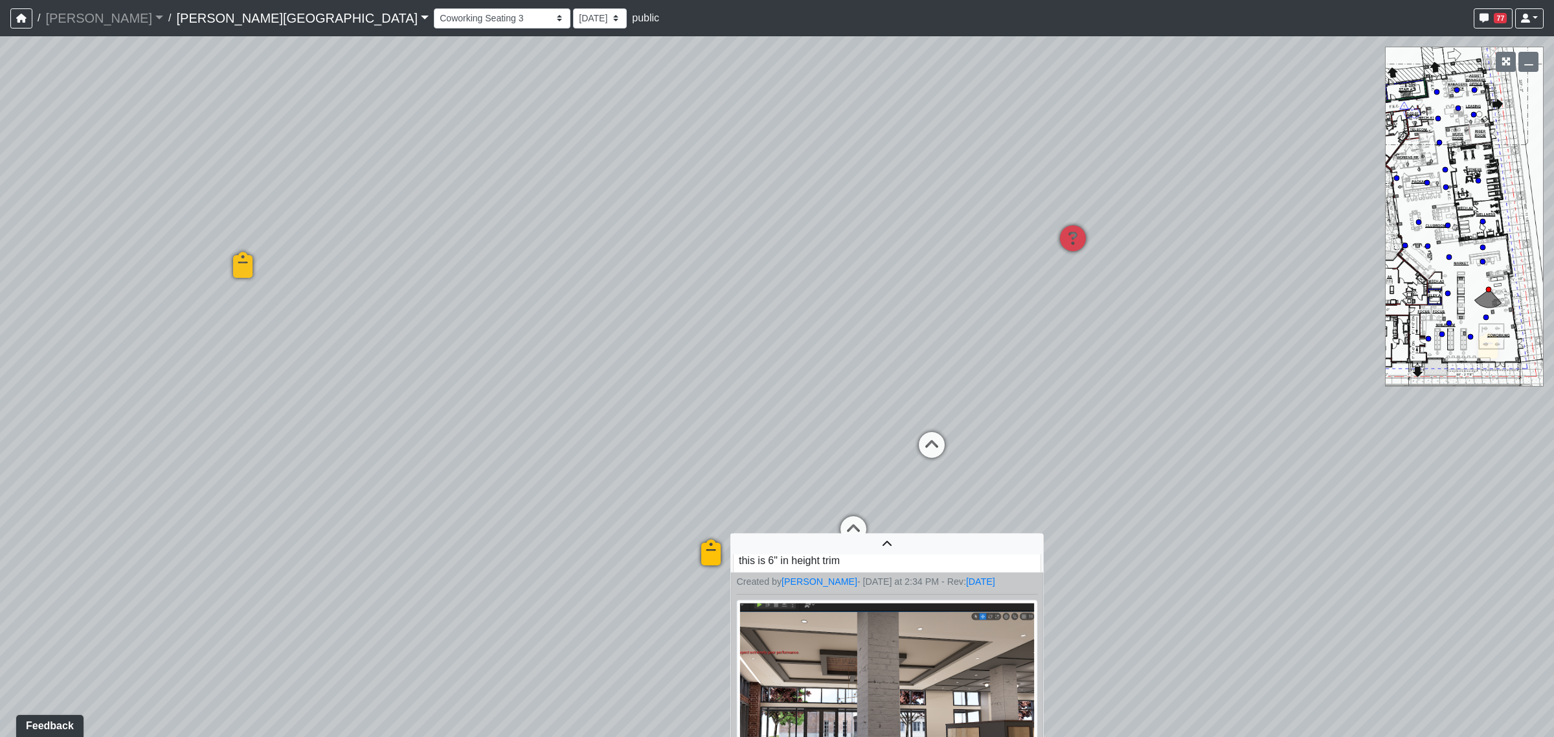
scroll to position [32, 0]
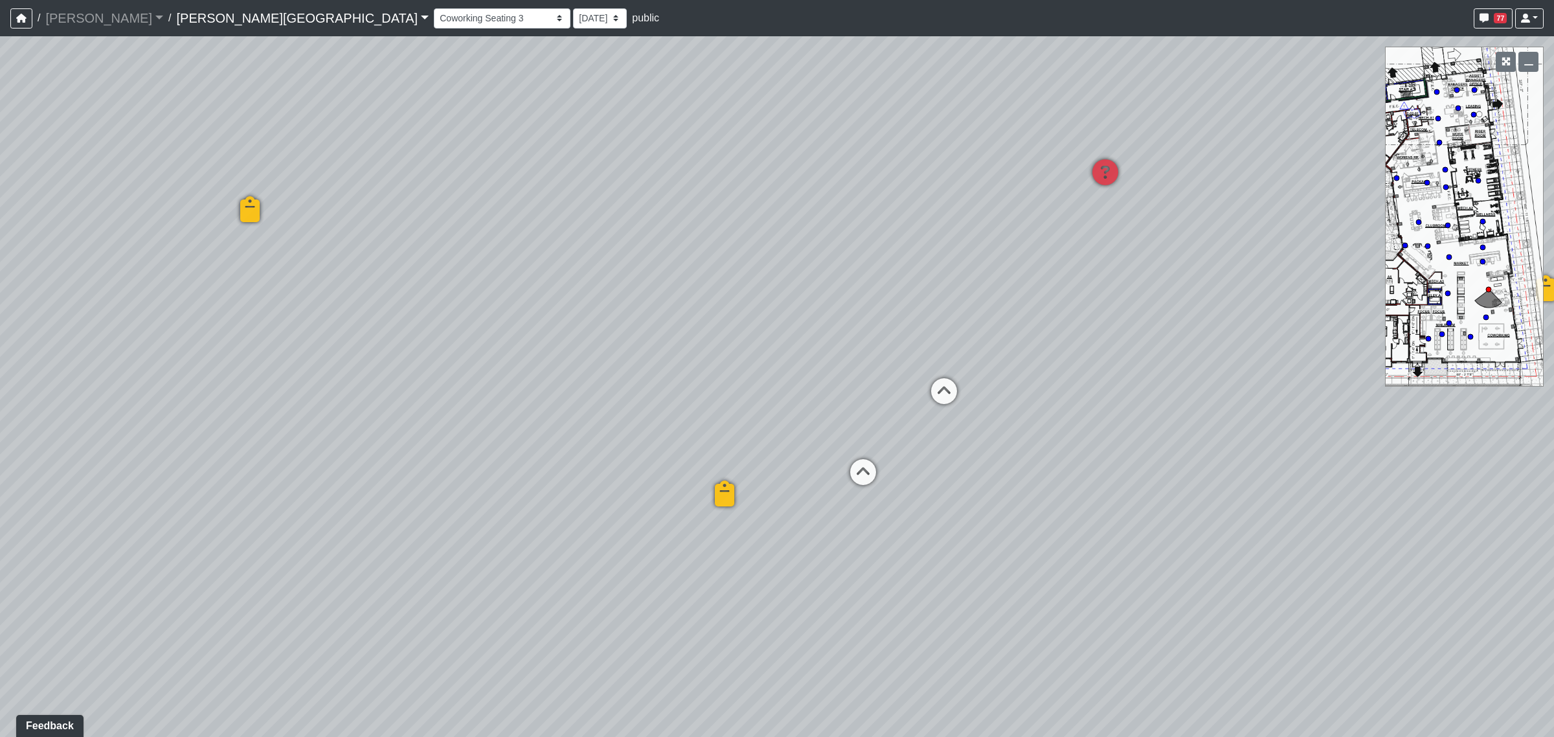
drag, startPoint x: 919, startPoint y: 497, endPoint x: 931, endPoint y: 426, distance: 72.2
click at [931, 426] on div "Loading... Coffee Bar Loading... Created by [PERSON_NAME] - [DATE] - Rev: [DATE…" at bounding box center [777, 386] width 1554 height 700
drag, startPoint x: 585, startPoint y: 544, endPoint x: 1117, endPoint y: 552, distance: 532.2
click at [1117, 552] on div "Loading... Coffee Bar Loading... Created by [PERSON_NAME] - [DATE] - Rev: [DATE…" at bounding box center [777, 386] width 1554 height 700
drag, startPoint x: 573, startPoint y: 490, endPoint x: 1185, endPoint y: 550, distance: 614.8
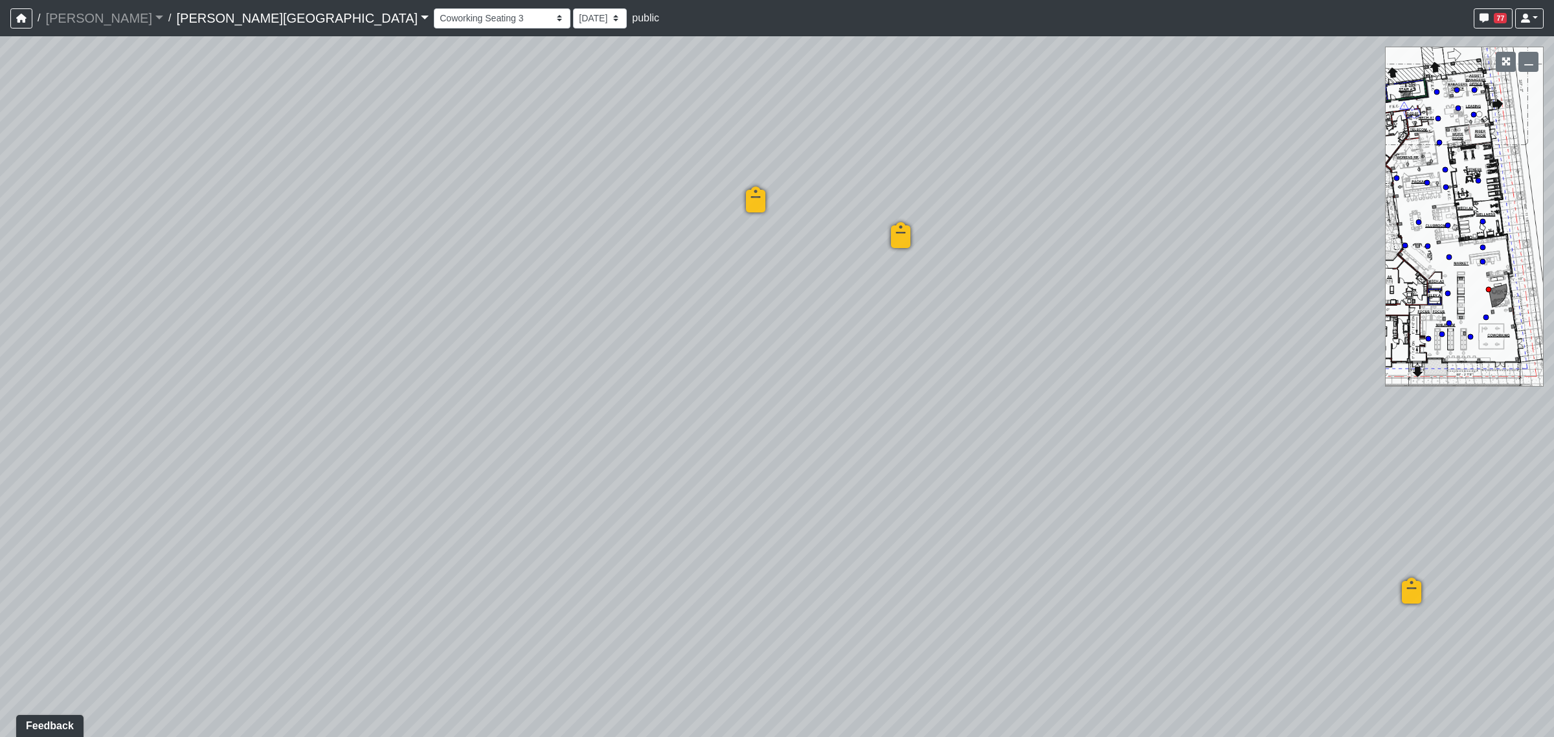
click at [1185, 550] on div "Loading... Coffee Bar Loading... Created by [PERSON_NAME] - [DATE] - Rev: [DATE…" at bounding box center [777, 386] width 1554 height 700
drag, startPoint x: 628, startPoint y: 513, endPoint x: 1251, endPoint y: 562, distance: 625.3
click at [1251, 562] on div "Loading... Coffee Bar Loading... Created by [PERSON_NAME] - [DATE] - Rev: [DATE…" at bounding box center [777, 386] width 1554 height 700
drag, startPoint x: 604, startPoint y: 568, endPoint x: 1010, endPoint y: 554, distance: 406.2
click at [1010, 554] on div "Loading... Coffee Bar Loading... Created by [PERSON_NAME] - [DATE] - Rev: [DATE…" at bounding box center [777, 386] width 1554 height 700
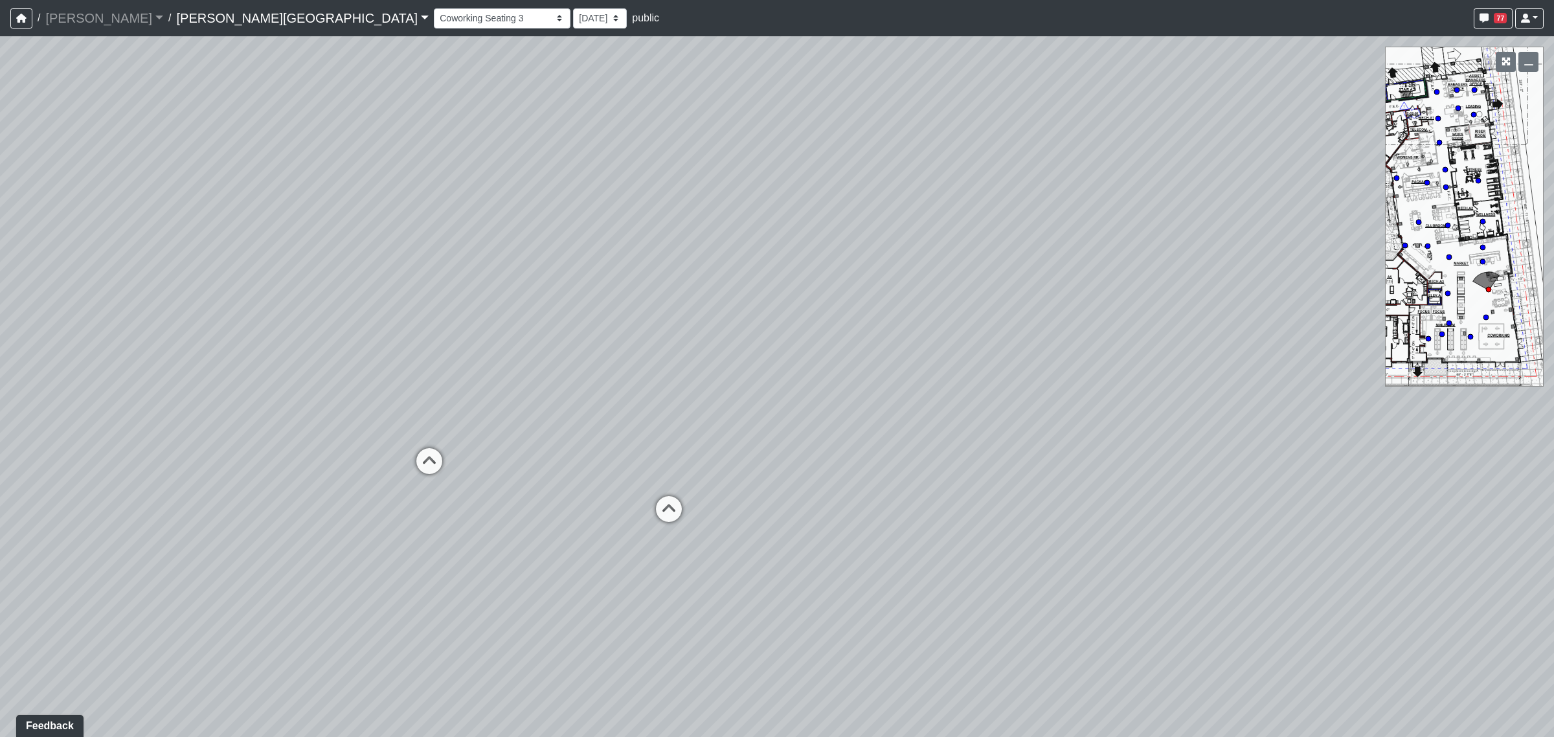
drag, startPoint x: 603, startPoint y: 562, endPoint x: 1020, endPoint y: 552, distance: 416.4
click at [1020, 552] on div "Loading... Coffee Bar Loading... Created by [PERSON_NAME] - [DATE] - Rev: [DATE…" at bounding box center [777, 386] width 1554 height 700
drag, startPoint x: 615, startPoint y: 564, endPoint x: 1062, endPoint y: 559, distance: 446.7
click at [1062, 559] on div "Loading... Coffee Bar Loading... Created by [PERSON_NAME] - [DATE] - Rev: [DATE…" at bounding box center [777, 386] width 1554 height 700
